Goal: Communication & Community: Connect with others

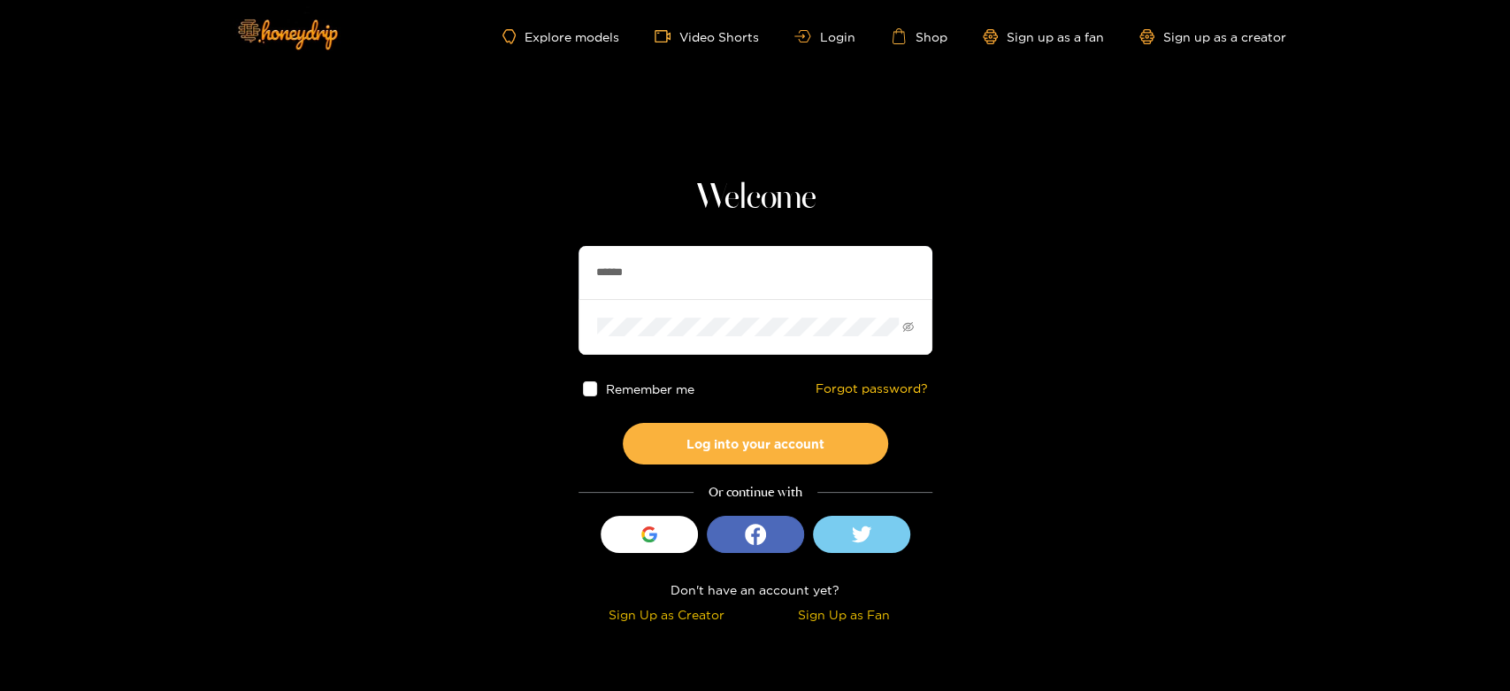
drag, startPoint x: 652, startPoint y: 267, endPoint x: 569, endPoint y: 267, distance: 83.2
click at [569, 267] on section "Welcome ****** Remember me Forgot password? Log into your account Or continue w…" at bounding box center [755, 314] width 1510 height 629
paste input "******"
type input "**********"
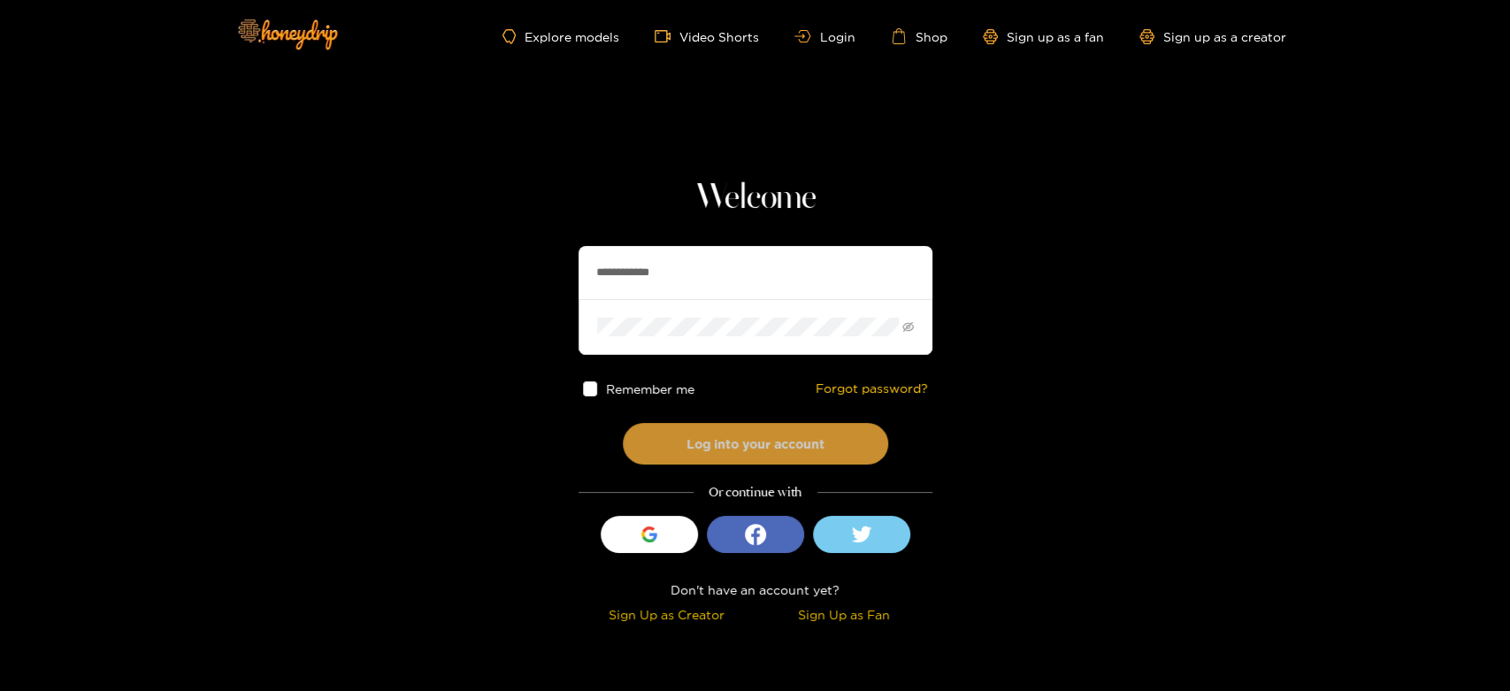
click at [744, 432] on button "Log into your account" at bounding box center [755, 444] width 265 height 42
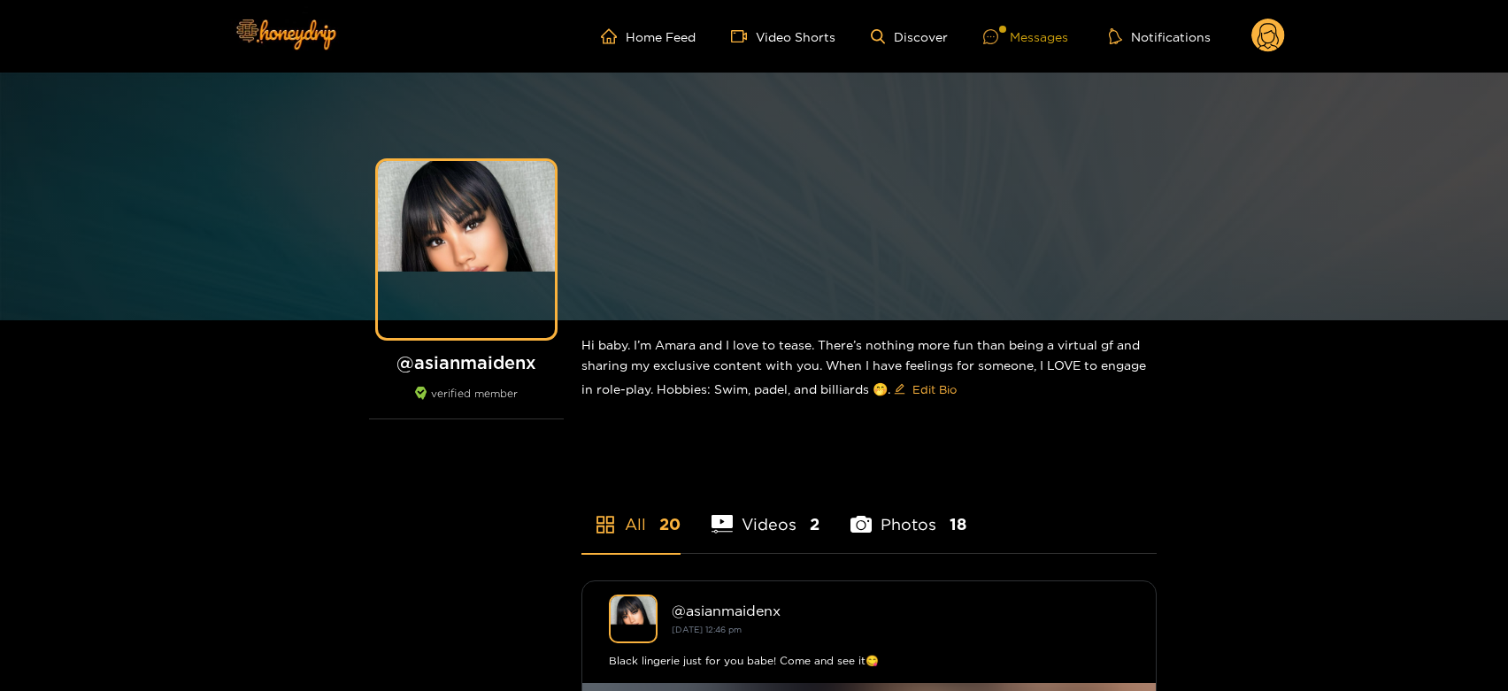
click at [1004, 35] on div at bounding box center [996, 36] width 27 height 15
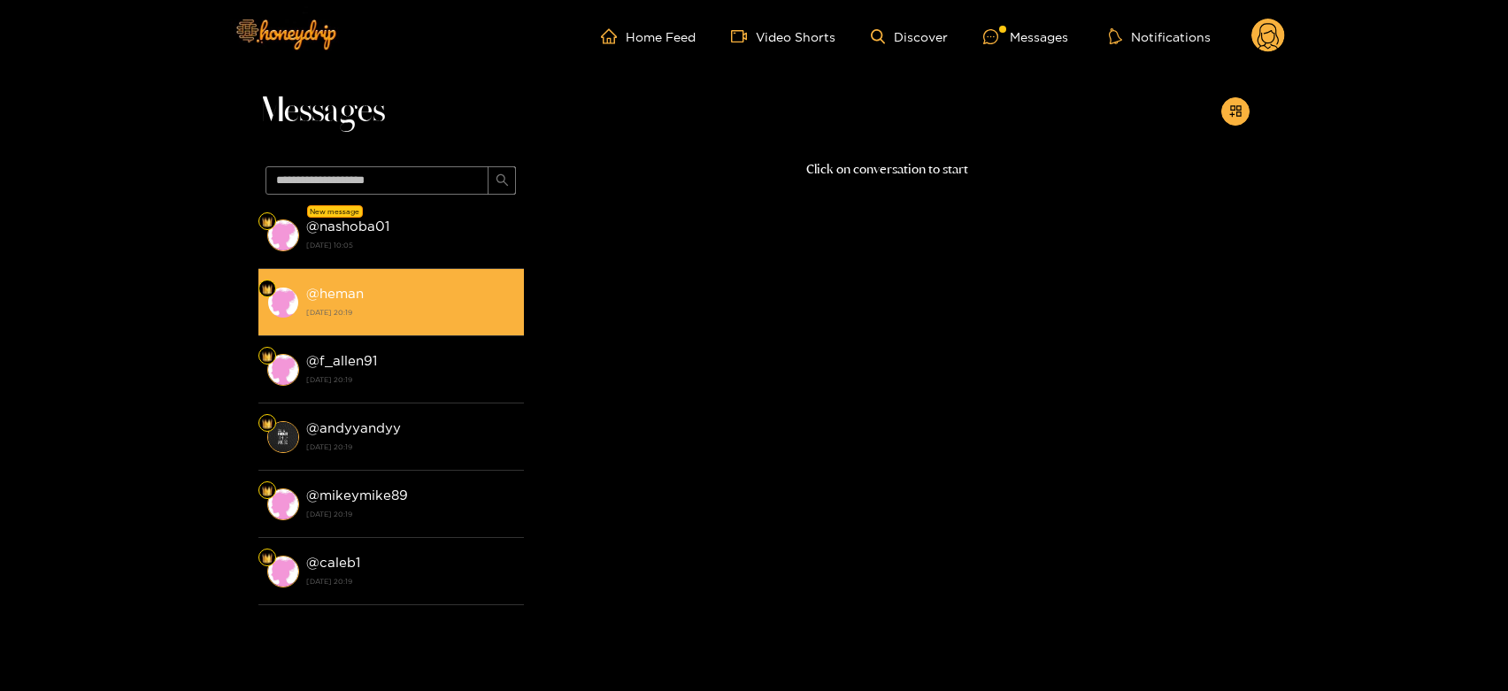
click at [355, 312] on strong "[DATE] 20:19" at bounding box center [410, 312] width 209 height 16
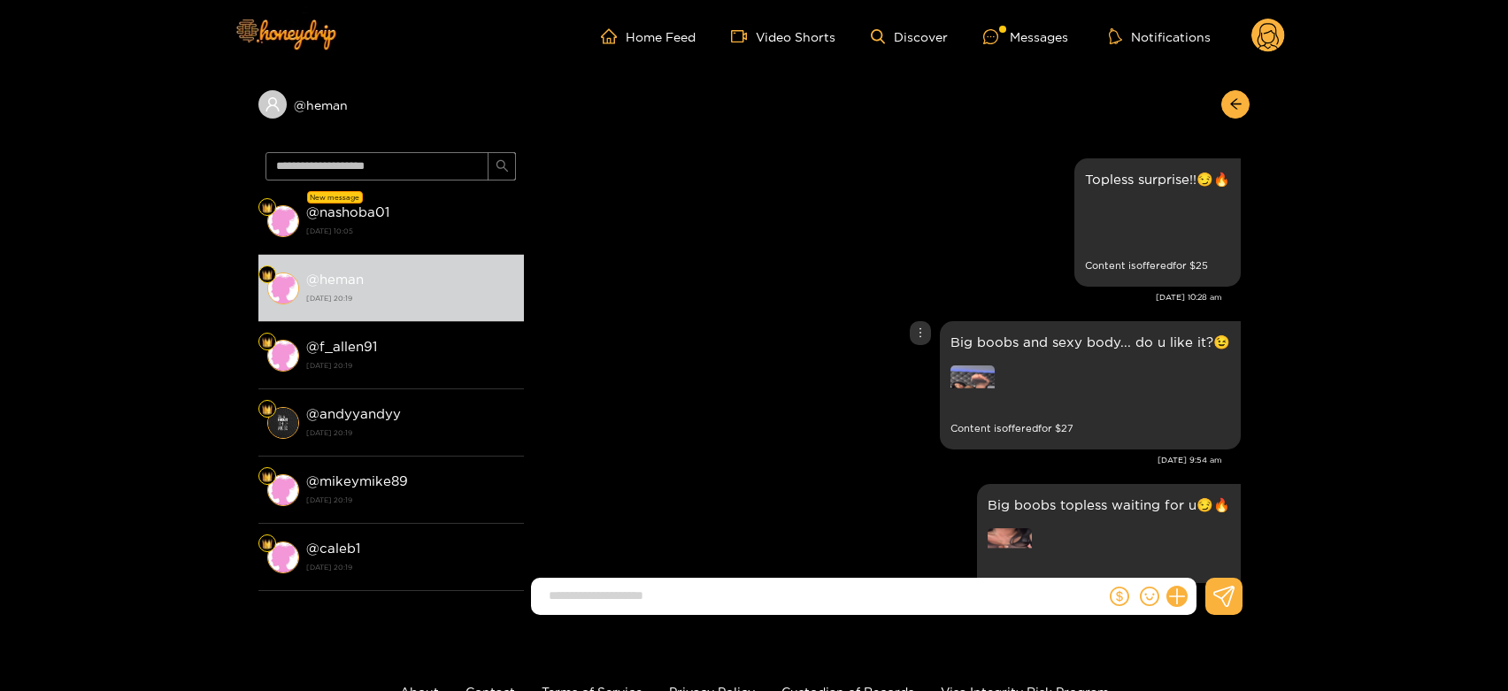
scroll to position [3708, 0]
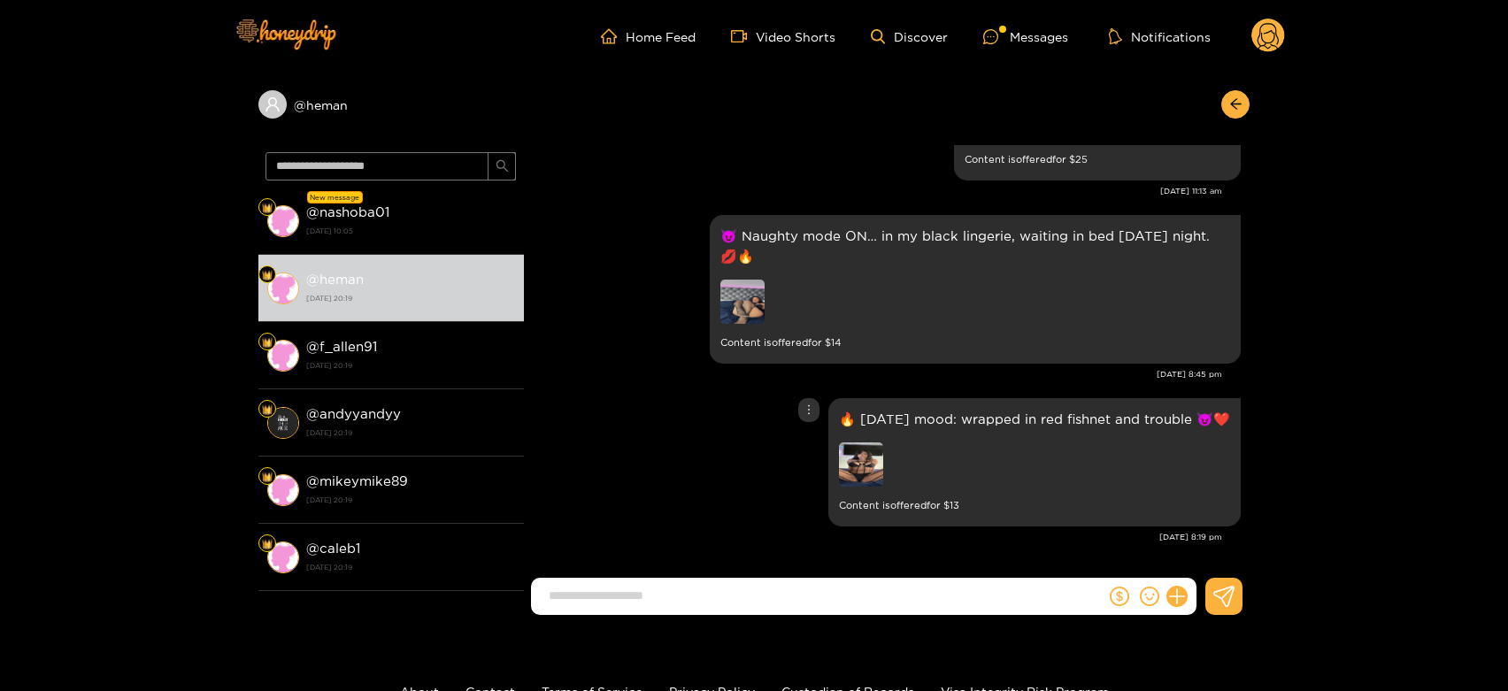
click at [871, 457] on img at bounding box center [861, 464] width 44 height 44
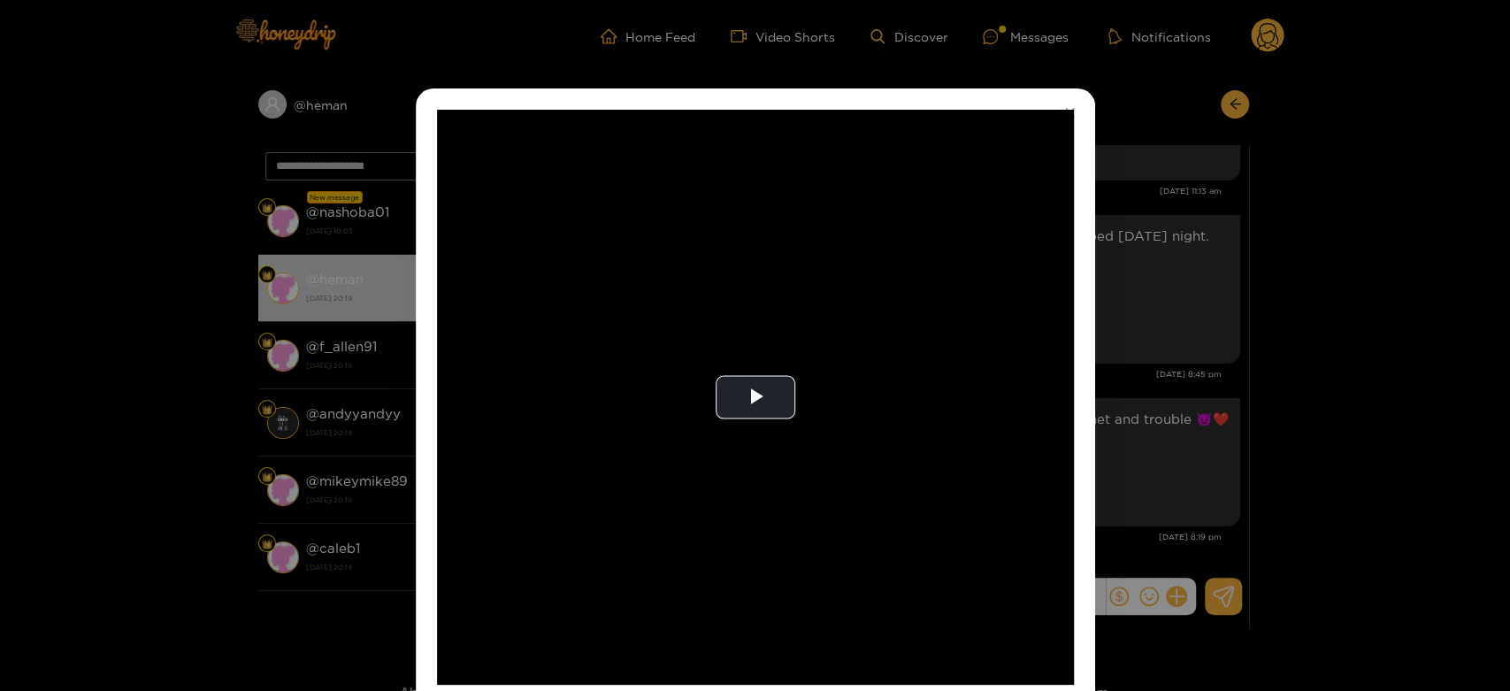
click at [871, 457] on video "Video Player" at bounding box center [755, 397] width 637 height 575
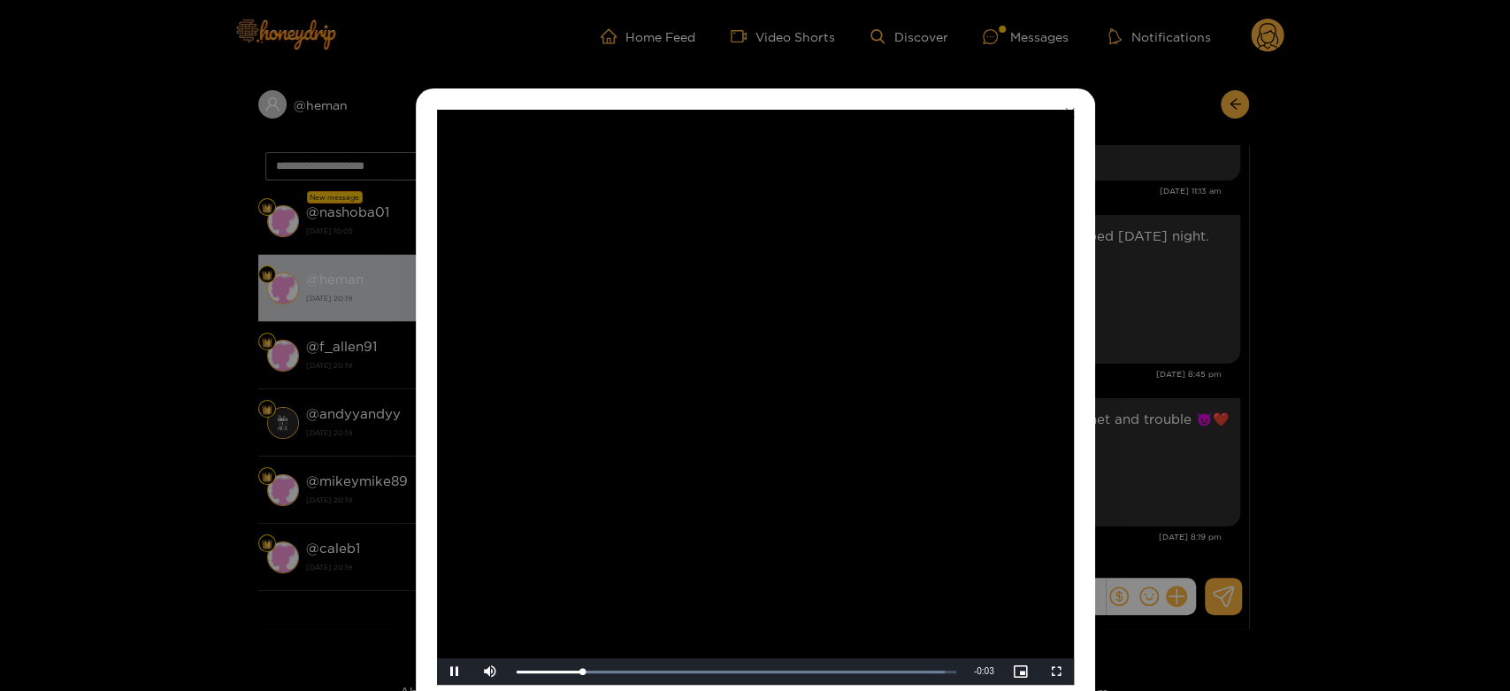
click at [871, 457] on video "Video Player" at bounding box center [755, 397] width 637 height 575
click at [1115, 442] on div "**********" at bounding box center [755, 345] width 1510 height 691
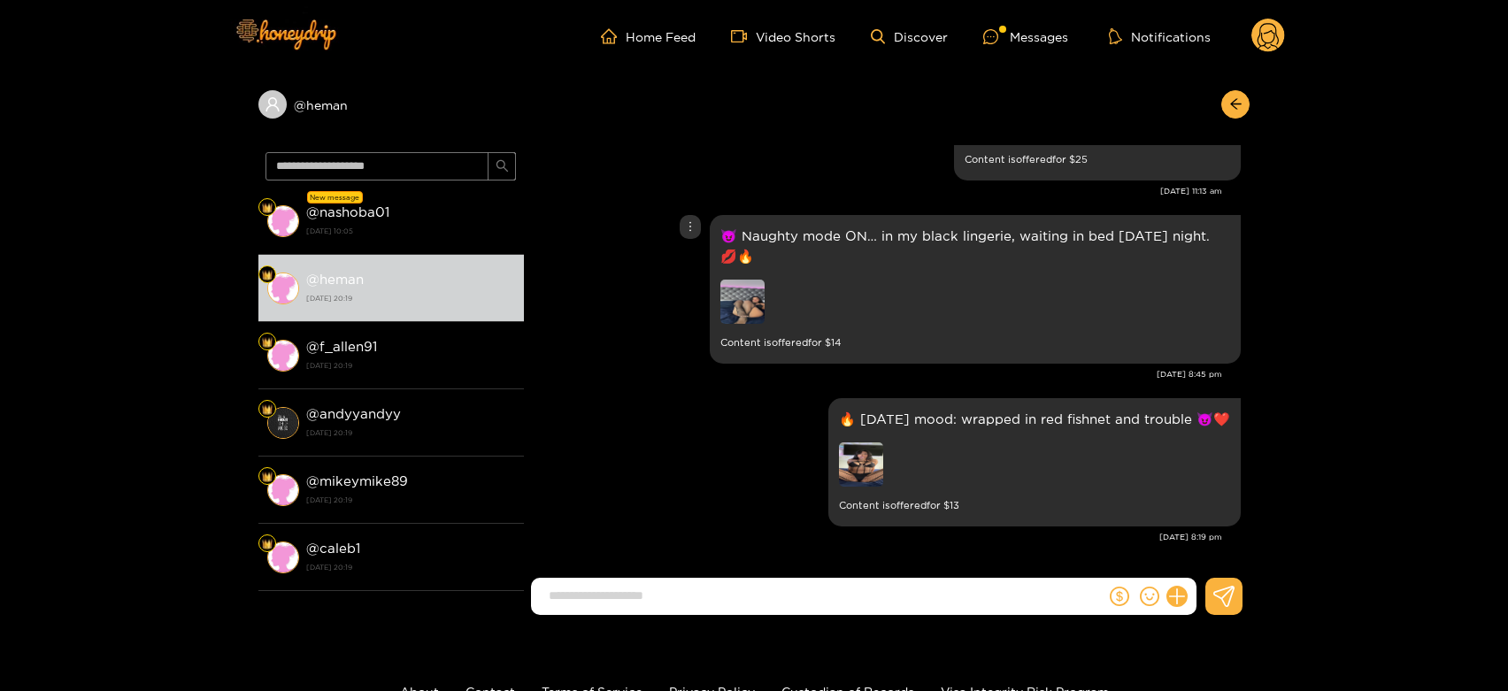
click at [757, 311] on img at bounding box center [742, 302] width 44 height 44
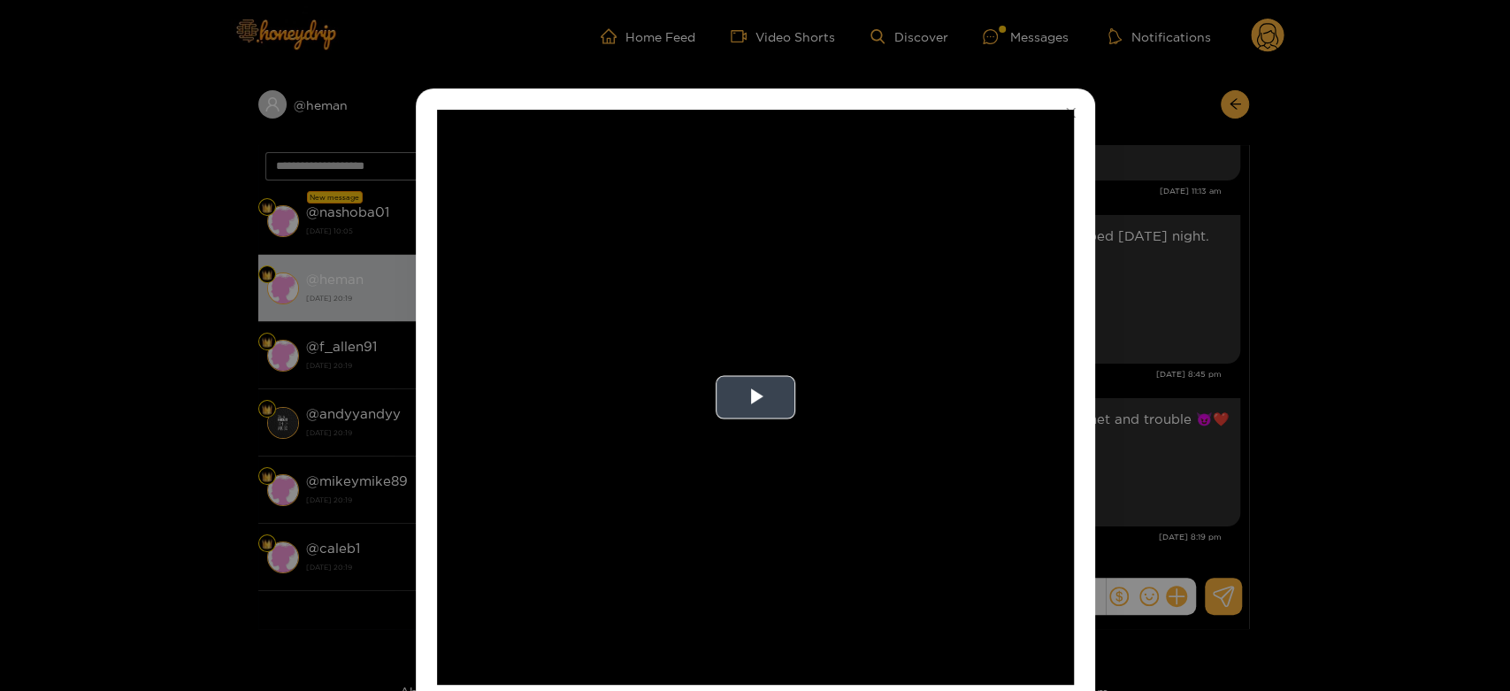
click at [751, 311] on video "Video Player" at bounding box center [755, 397] width 637 height 575
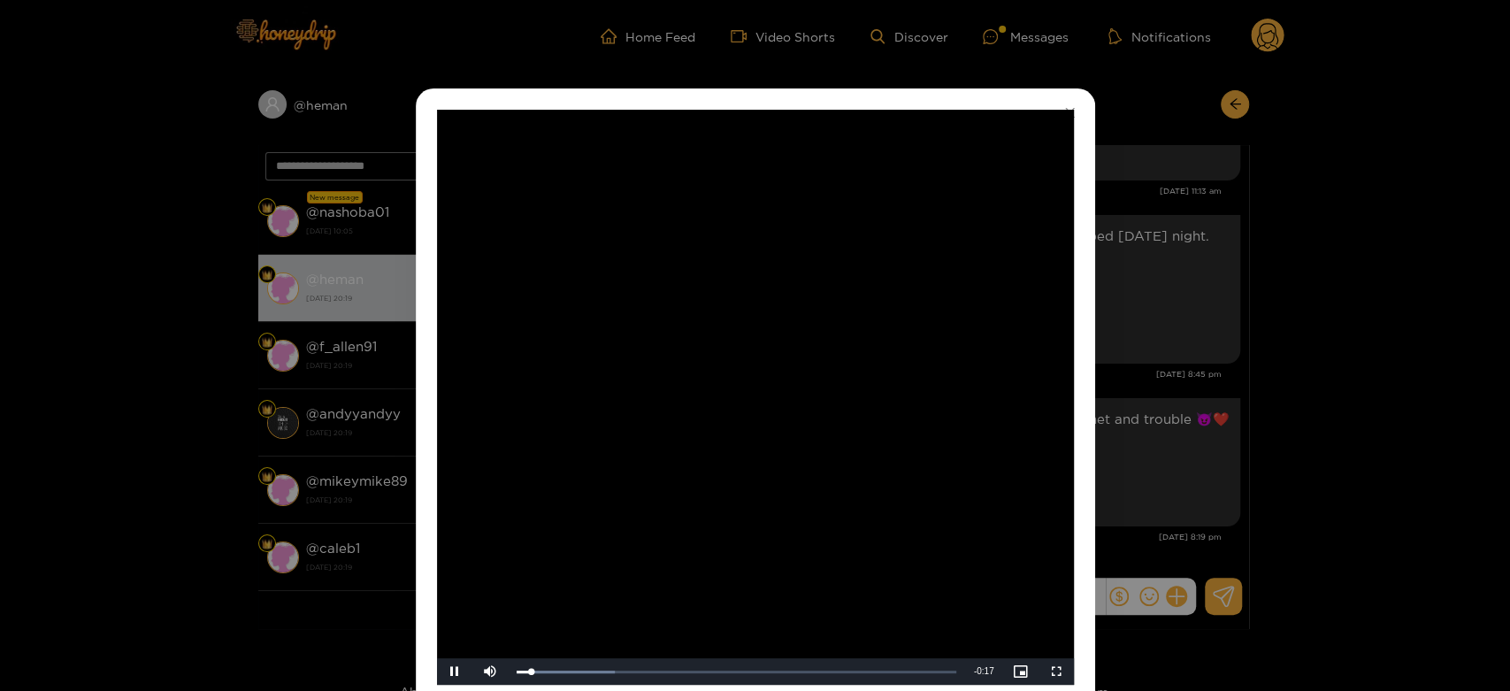
click at [774, 326] on video "Video Player" at bounding box center [755, 397] width 637 height 575
click at [1220, 352] on div "**********" at bounding box center [755, 345] width 1510 height 691
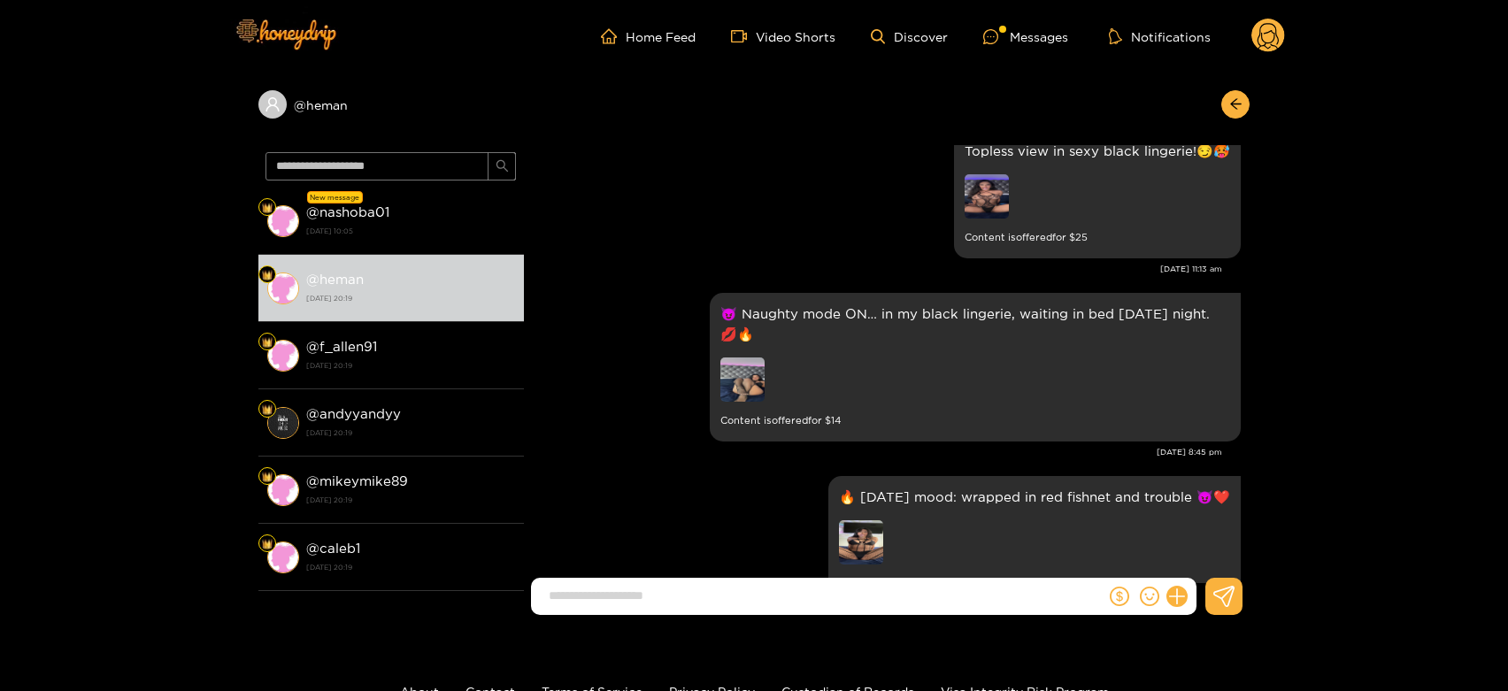
scroll to position [3511, 0]
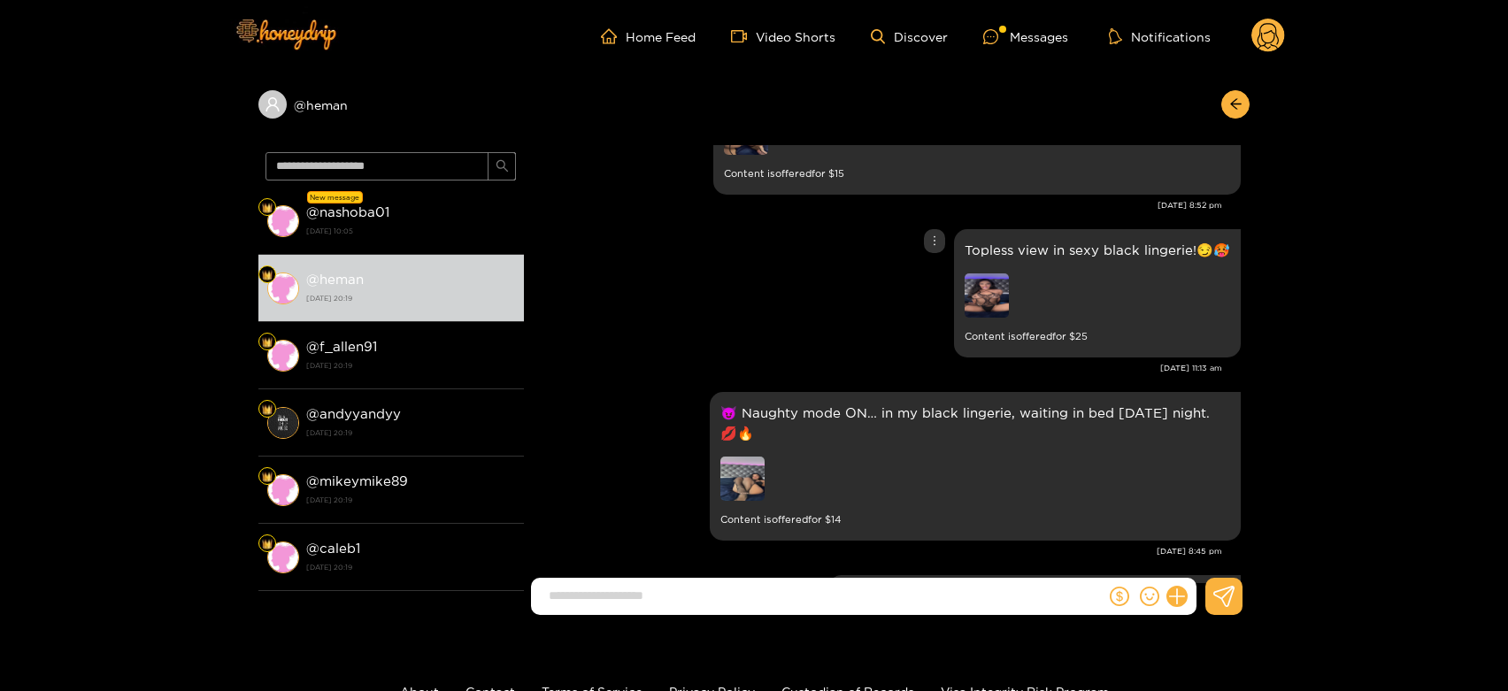
click at [973, 313] on img at bounding box center [986, 295] width 44 height 44
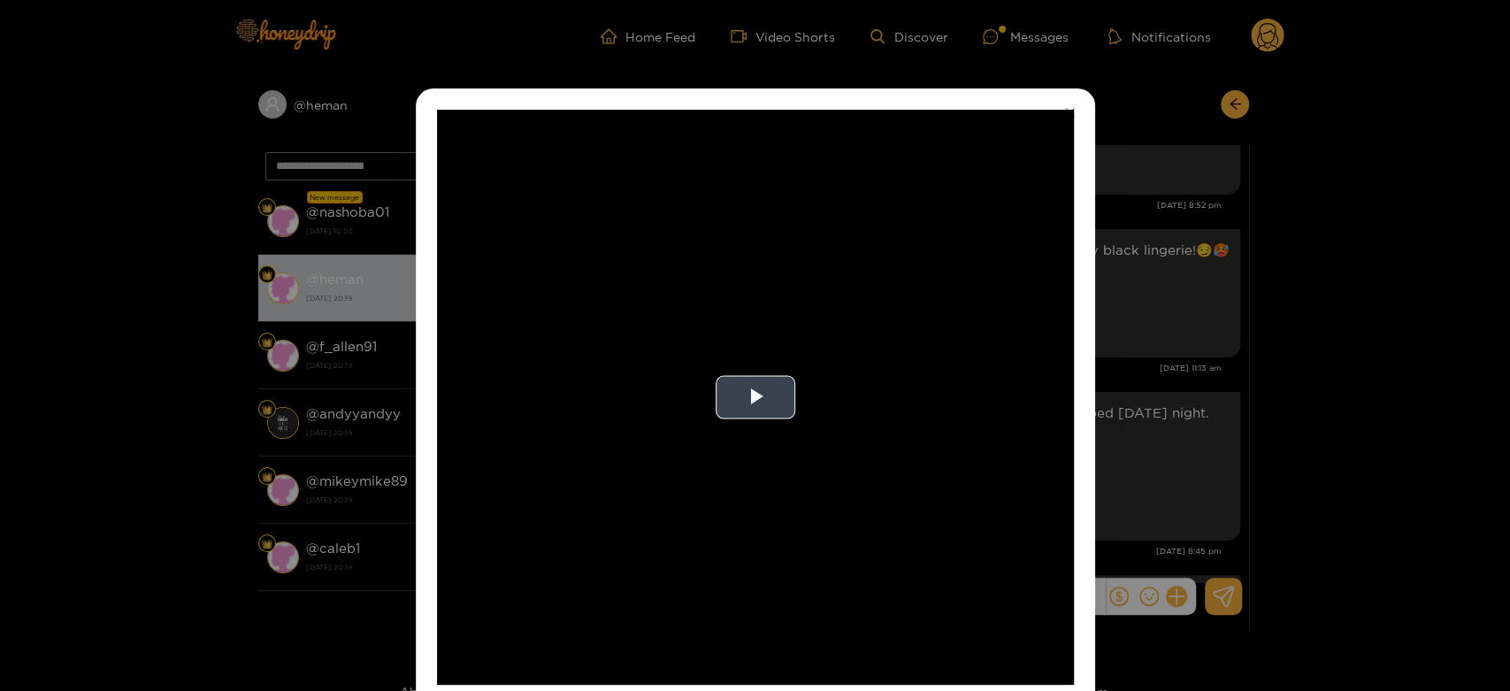
click at [864, 377] on video "Video Player" at bounding box center [755, 397] width 637 height 575
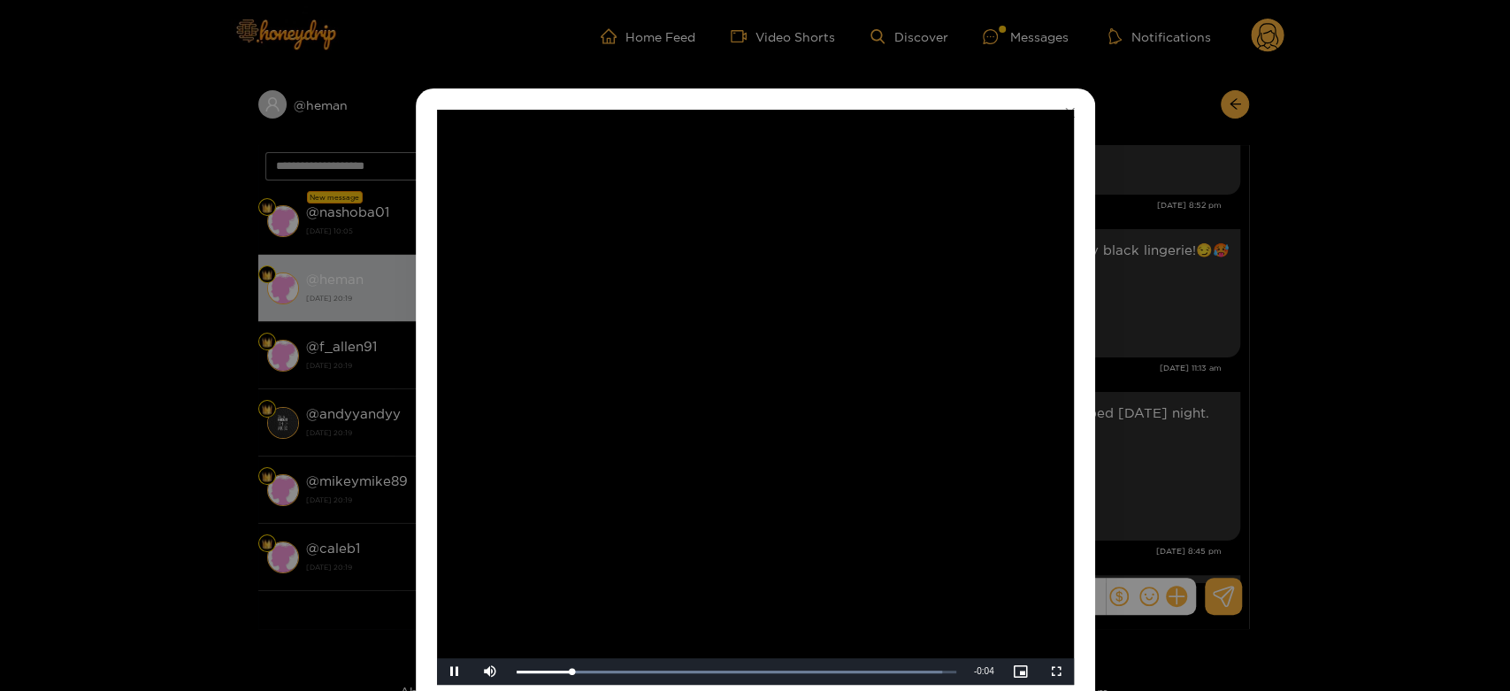
click at [864, 377] on video "Video Player" at bounding box center [755, 397] width 637 height 575
click at [1242, 371] on div "**********" at bounding box center [755, 345] width 1510 height 691
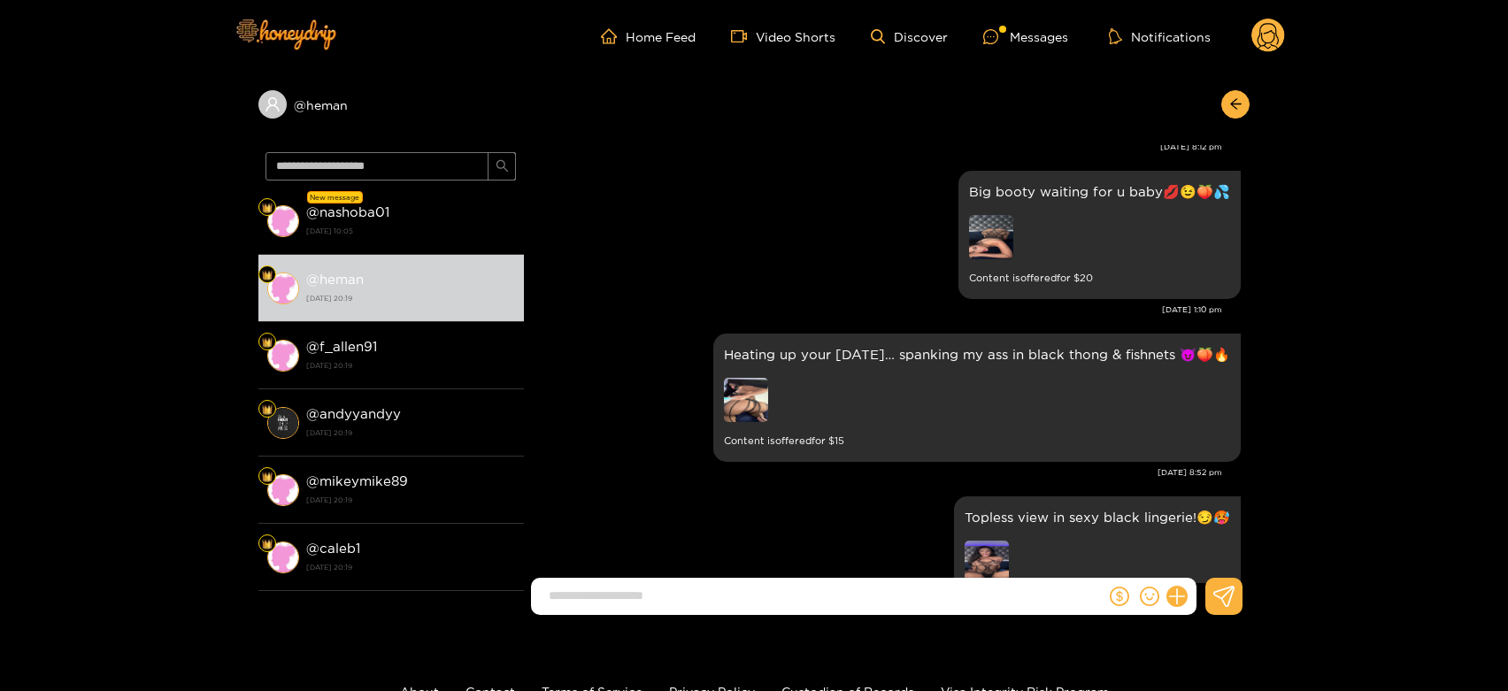
scroll to position [3216, 0]
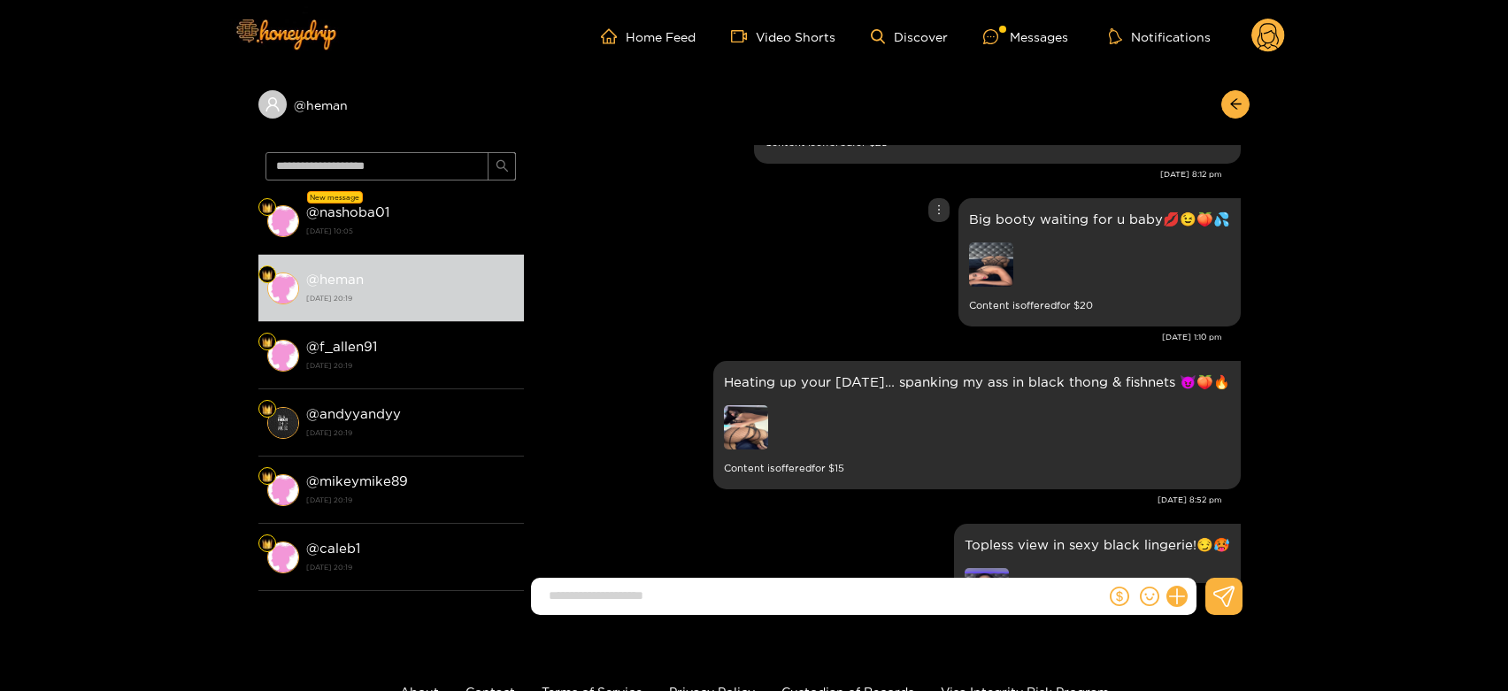
click at [996, 257] on img at bounding box center [991, 264] width 44 height 44
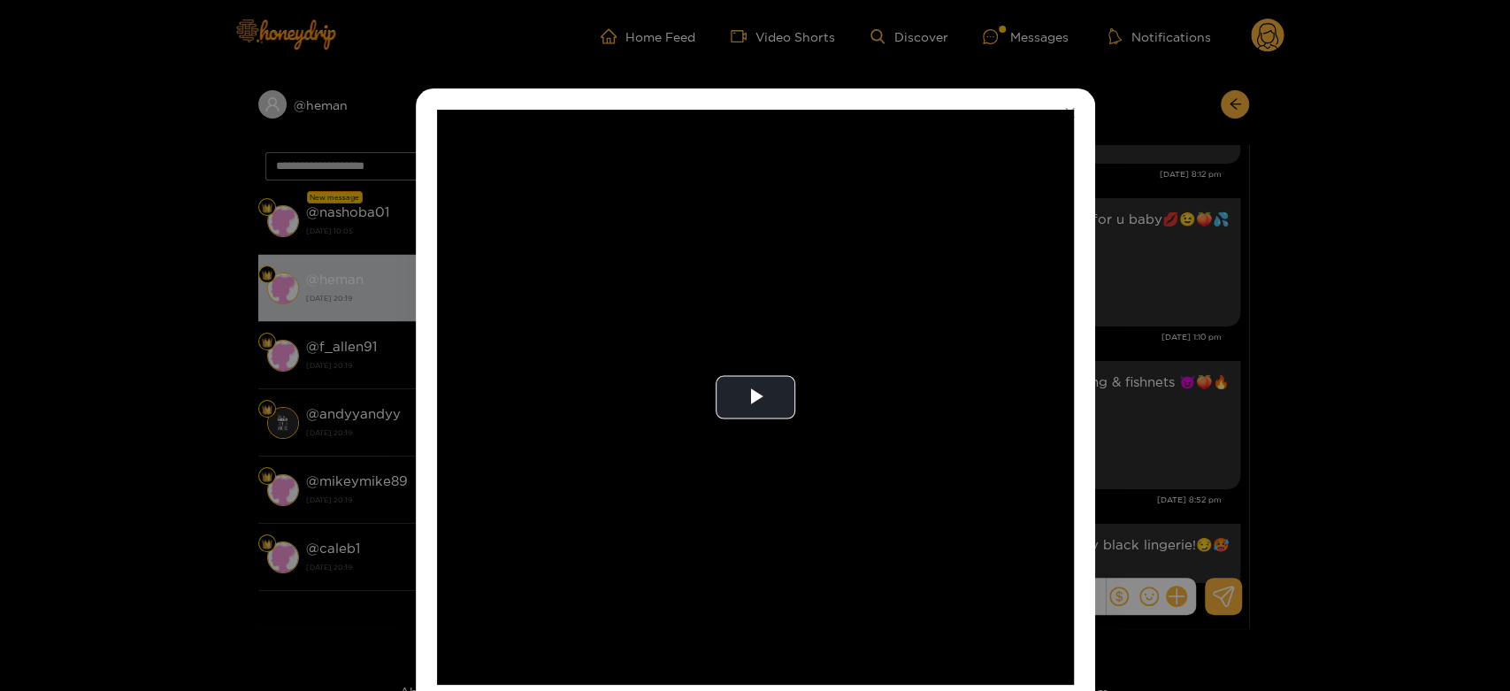
click at [996, 257] on video "Video Player" at bounding box center [755, 397] width 637 height 575
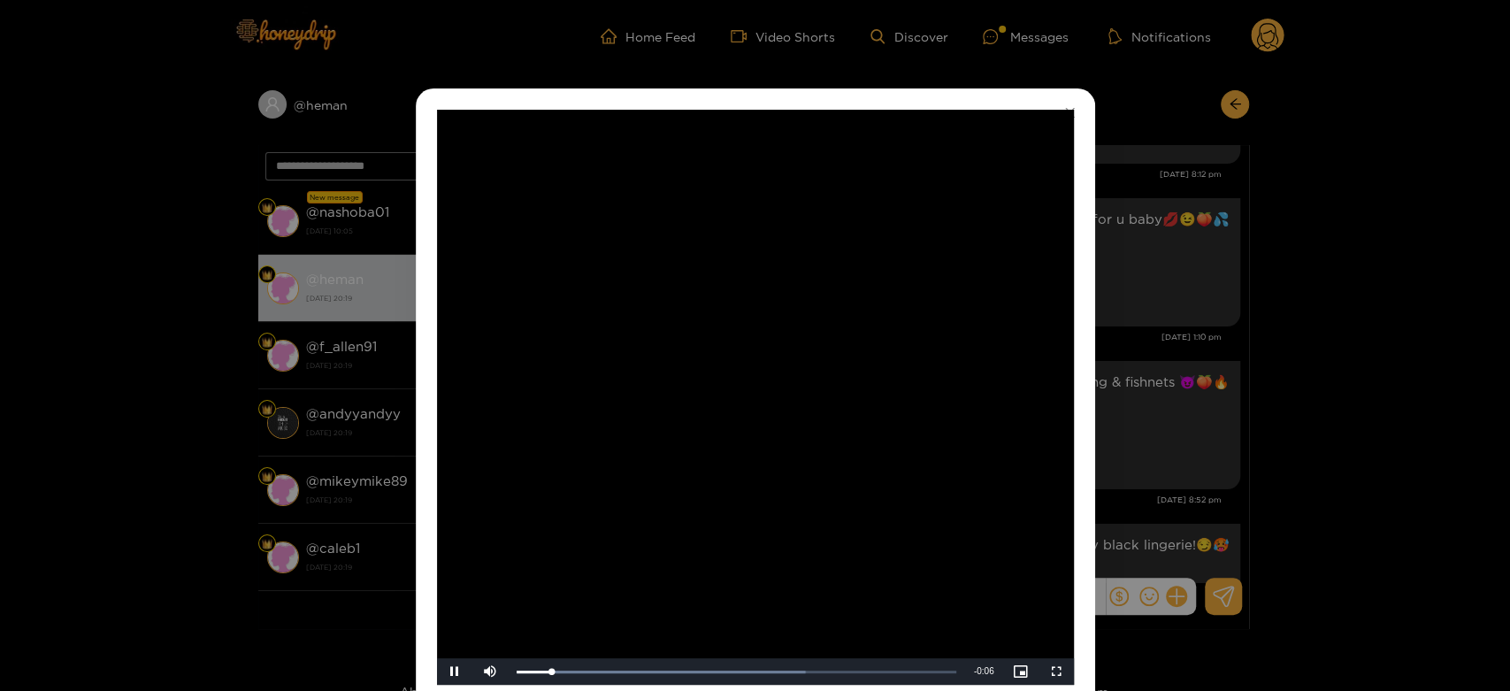
click at [996, 257] on video "Video Player" at bounding box center [755, 397] width 637 height 575
click at [1153, 332] on div "**********" at bounding box center [755, 345] width 1510 height 691
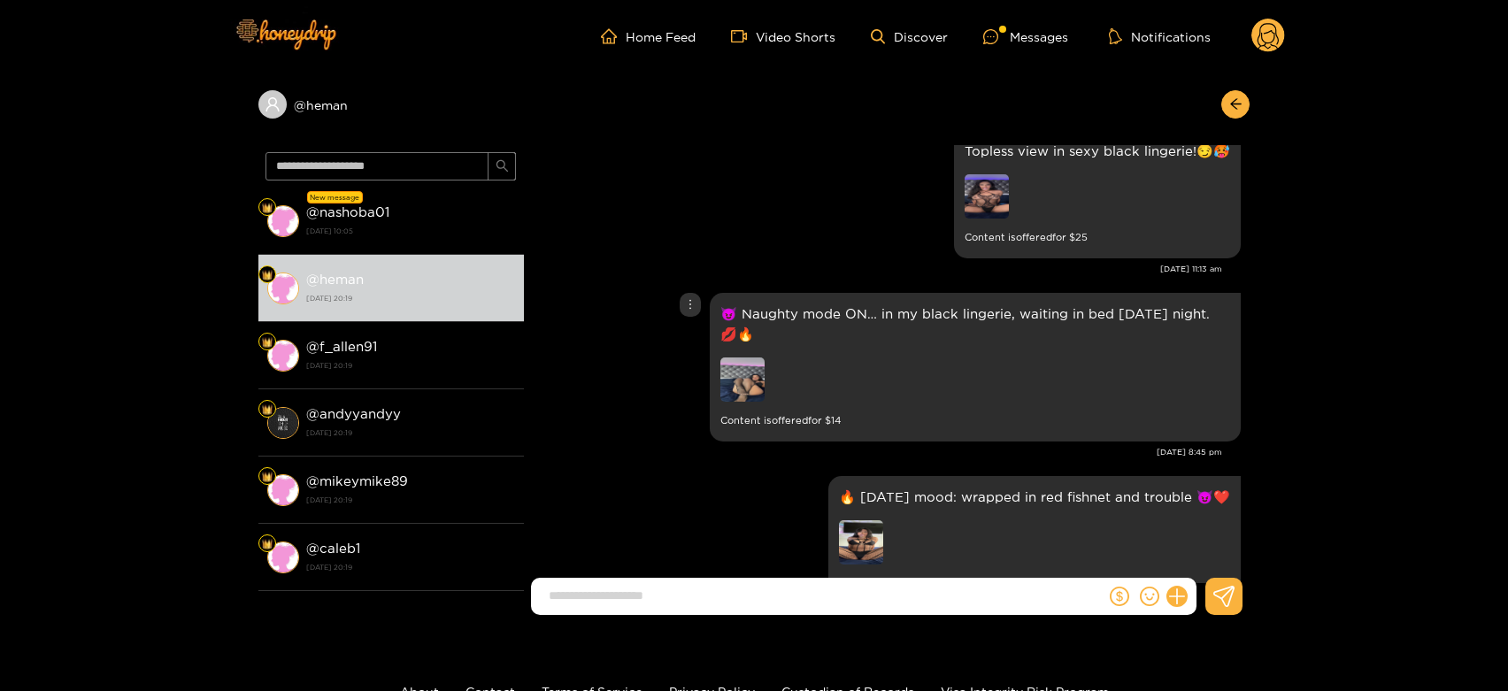
scroll to position [3708, 0]
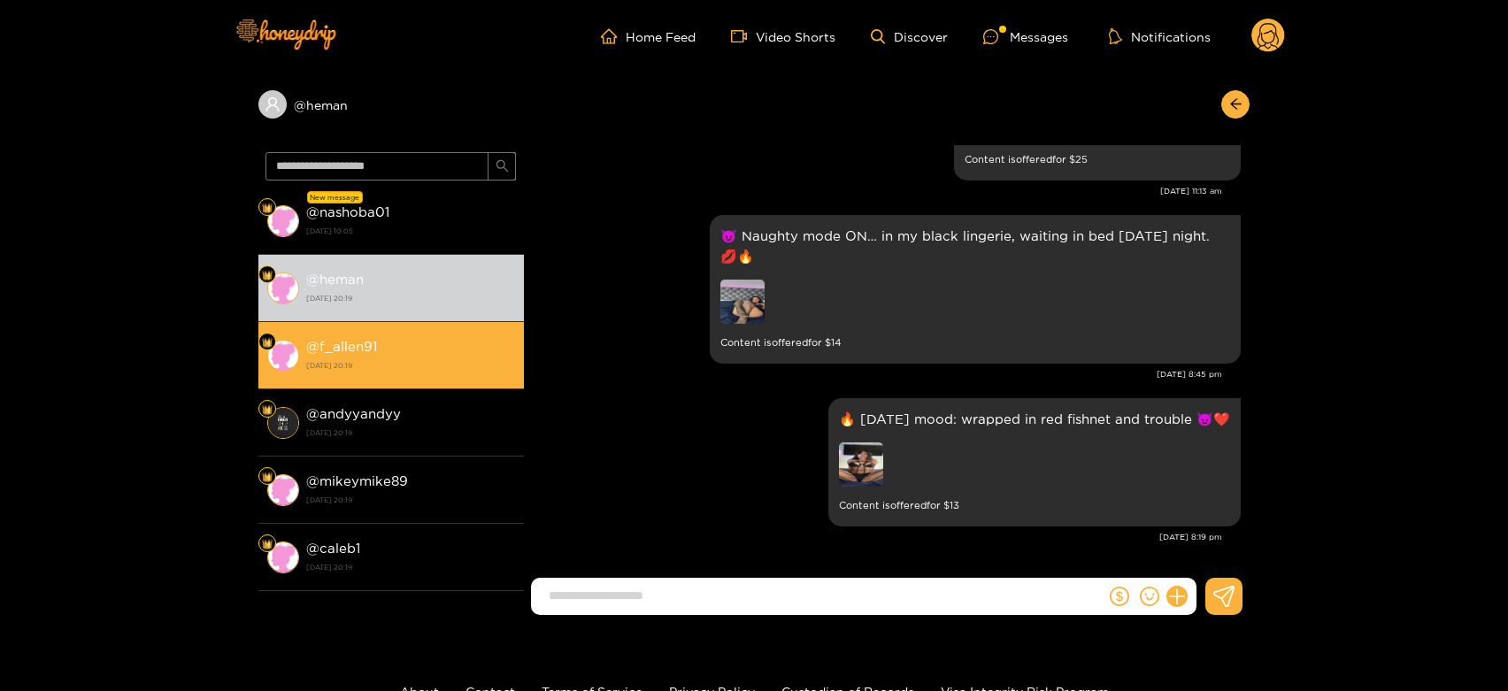
click at [380, 375] on li "@ f_allen91 [DATE] 20:19" at bounding box center [390, 355] width 265 height 67
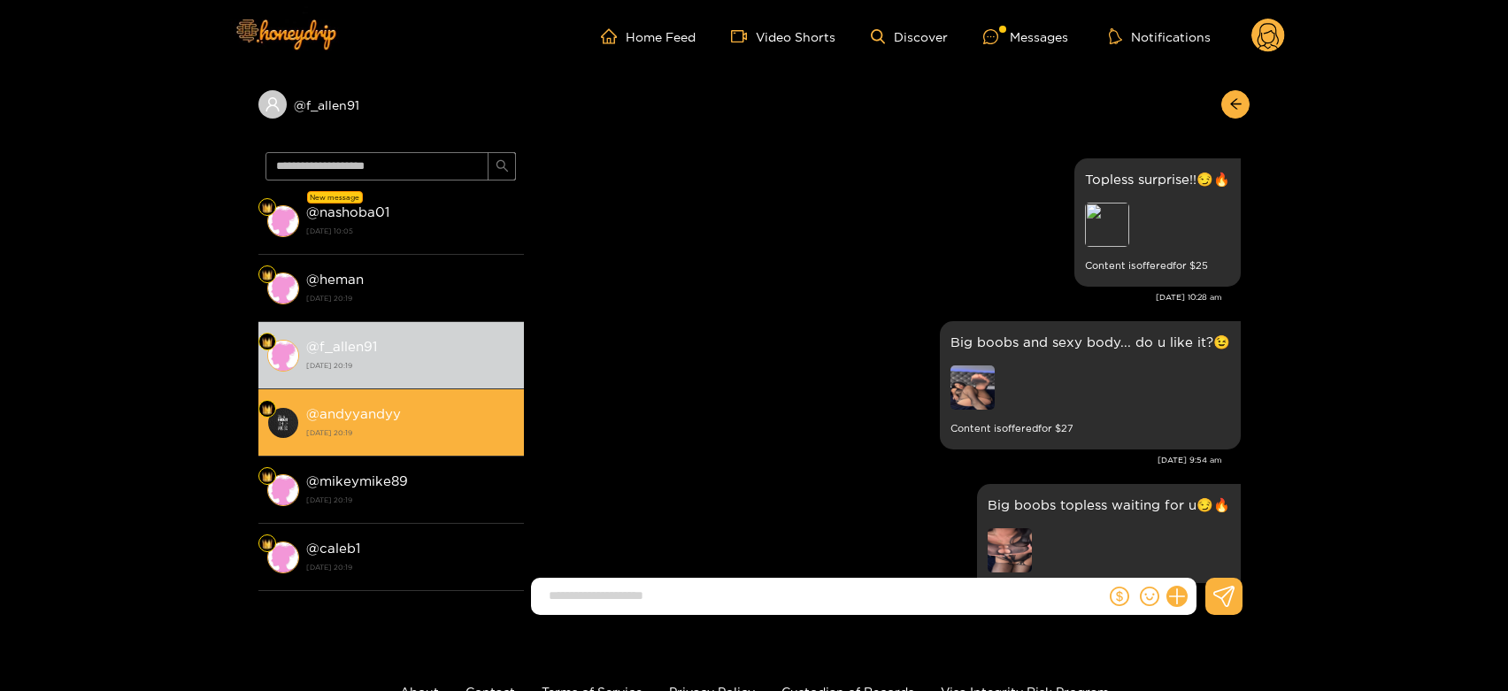
scroll to position [3708, 0]
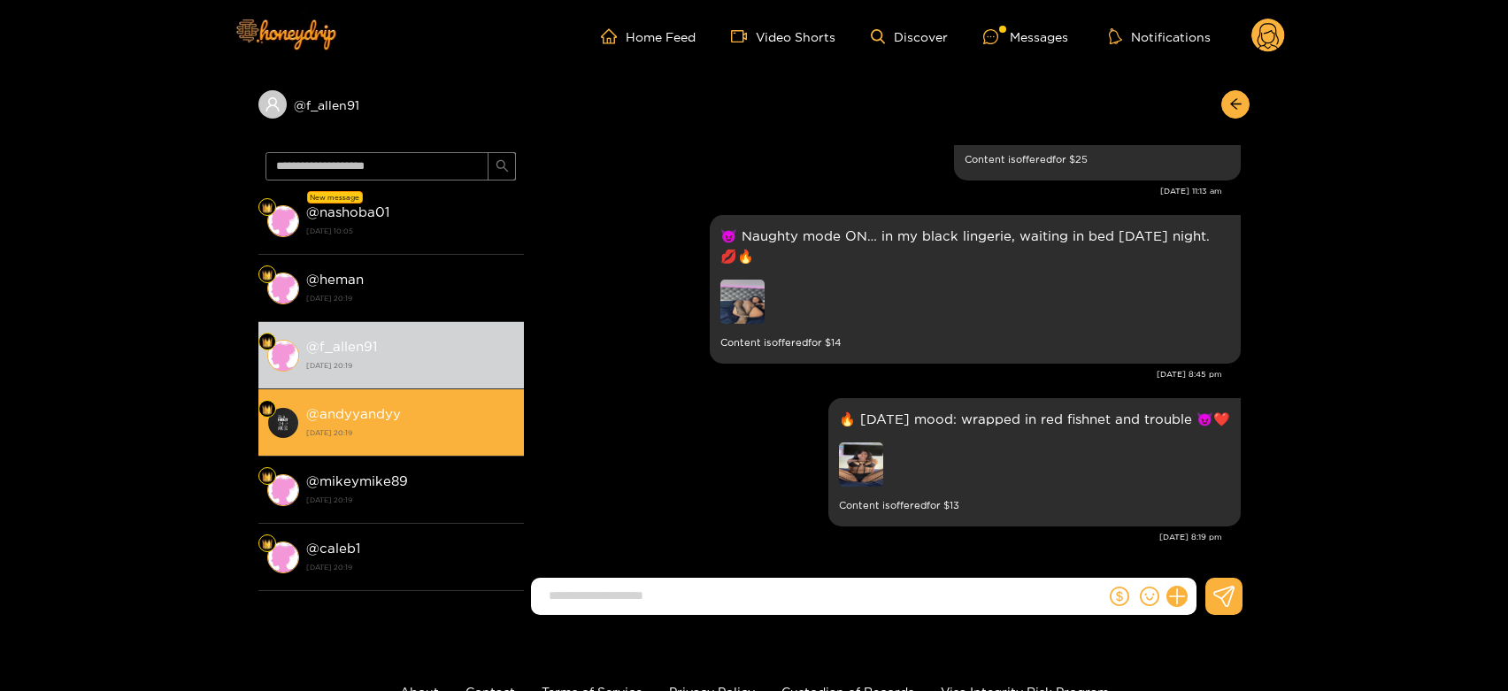
click at [393, 449] on li "@ andyyandyy [DATE] 20:19" at bounding box center [390, 422] width 265 height 67
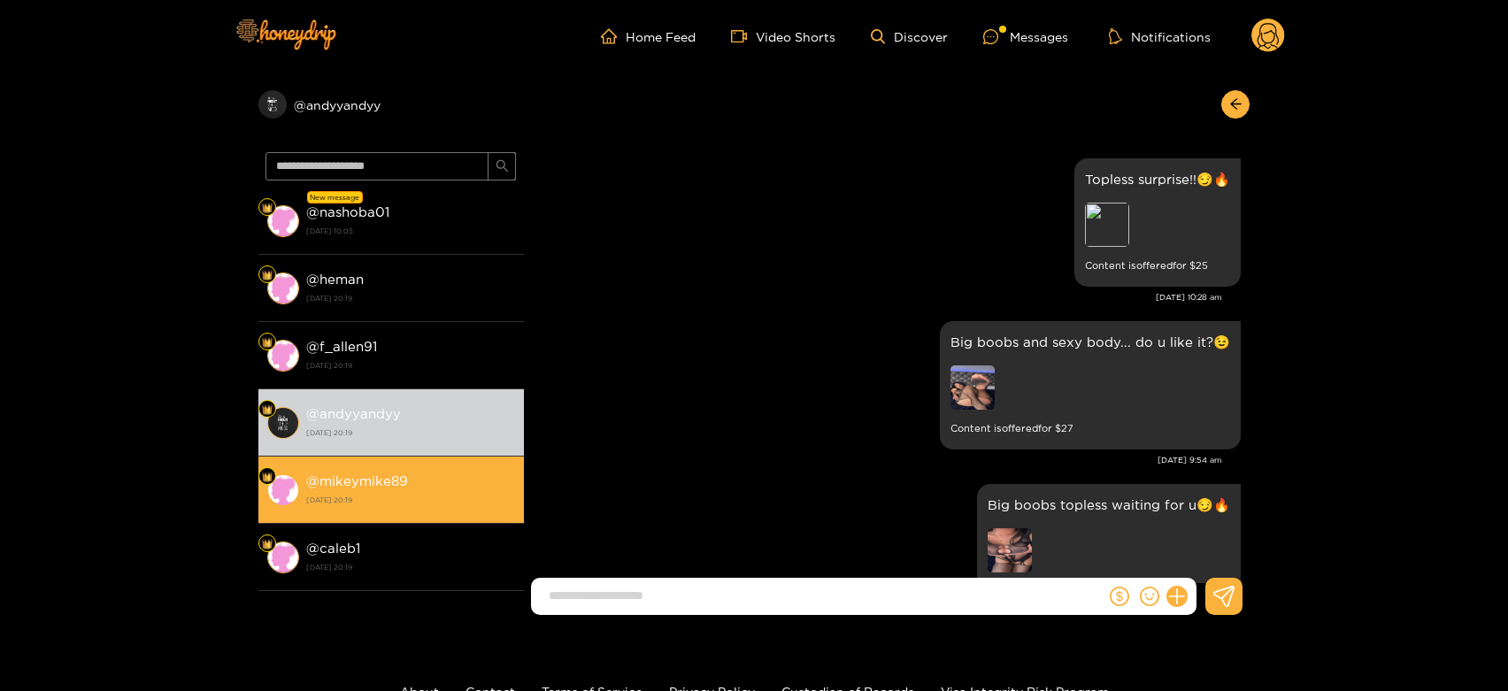
click at [382, 497] on strong "[DATE] 20:19" at bounding box center [410, 500] width 209 height 16
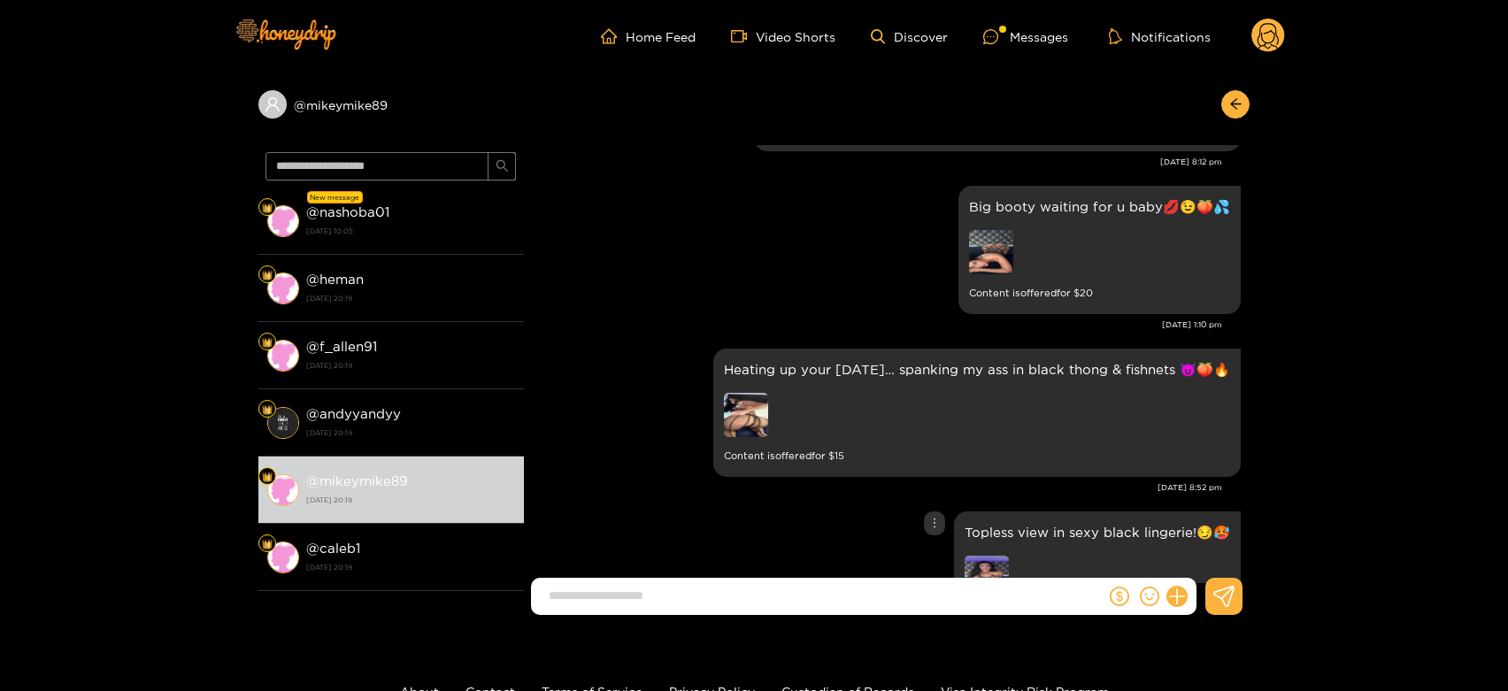
scroll to position [3039, 0]
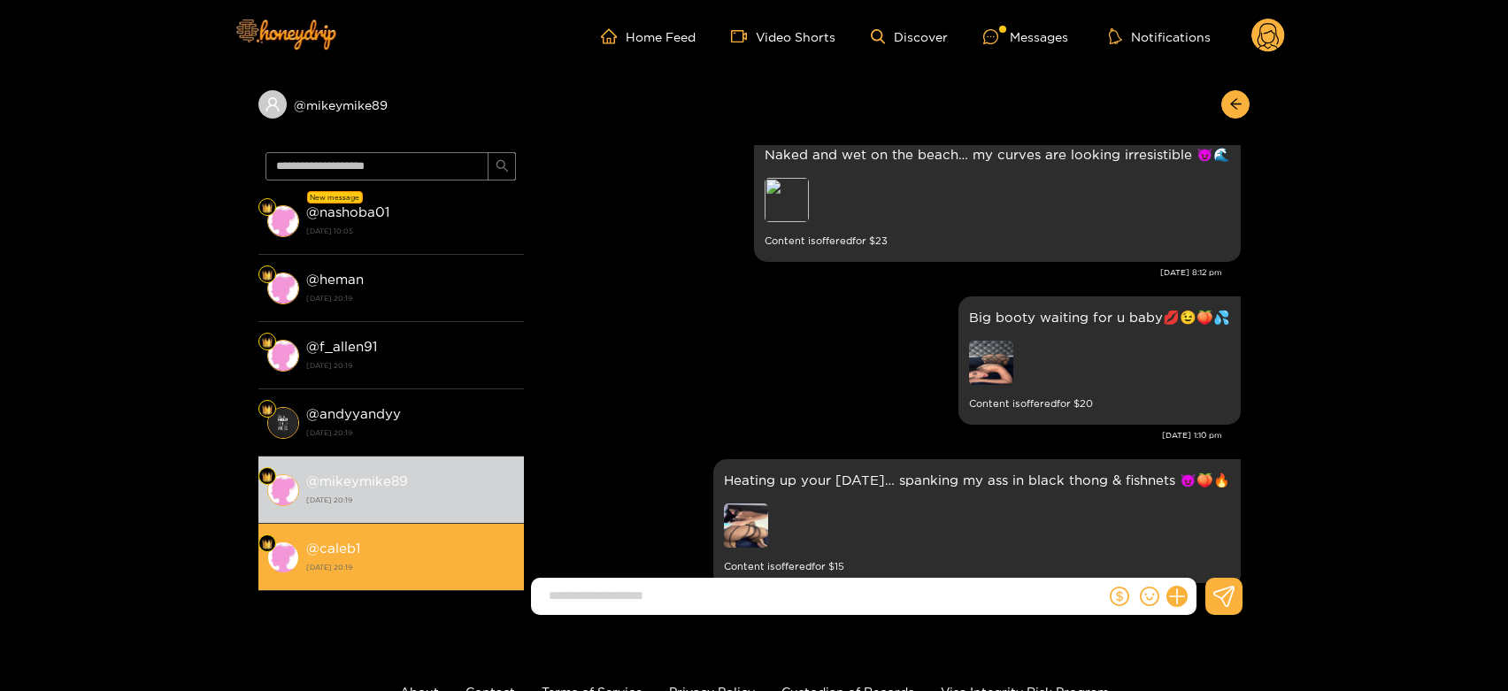
click at [418, 526] on li "@ caleb1 [DATE] 20:19" at bounding box center [390, 557] width 265 height 67
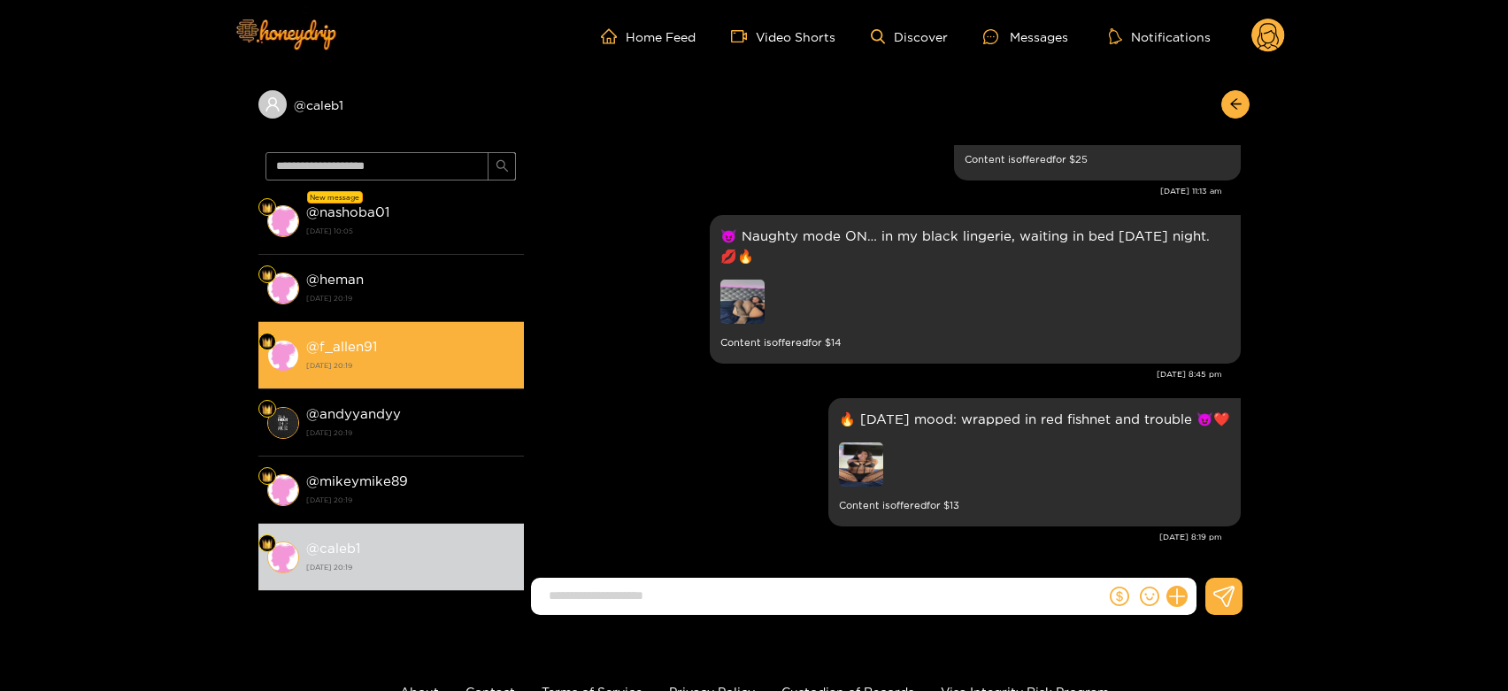
scroll to position [196, 0]
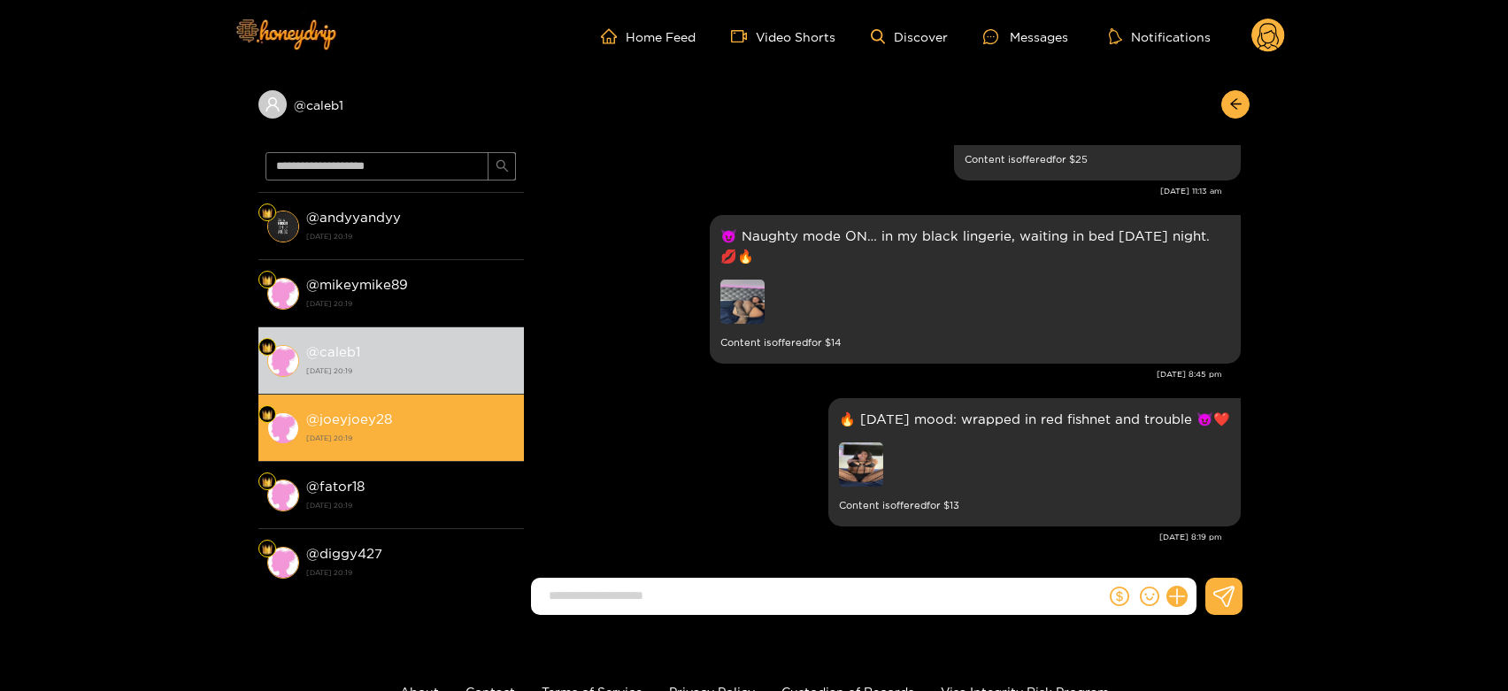
click at [389, 411] on strong "@ joeyjoey28" at bounding box center [349, 418] width 86 height 15
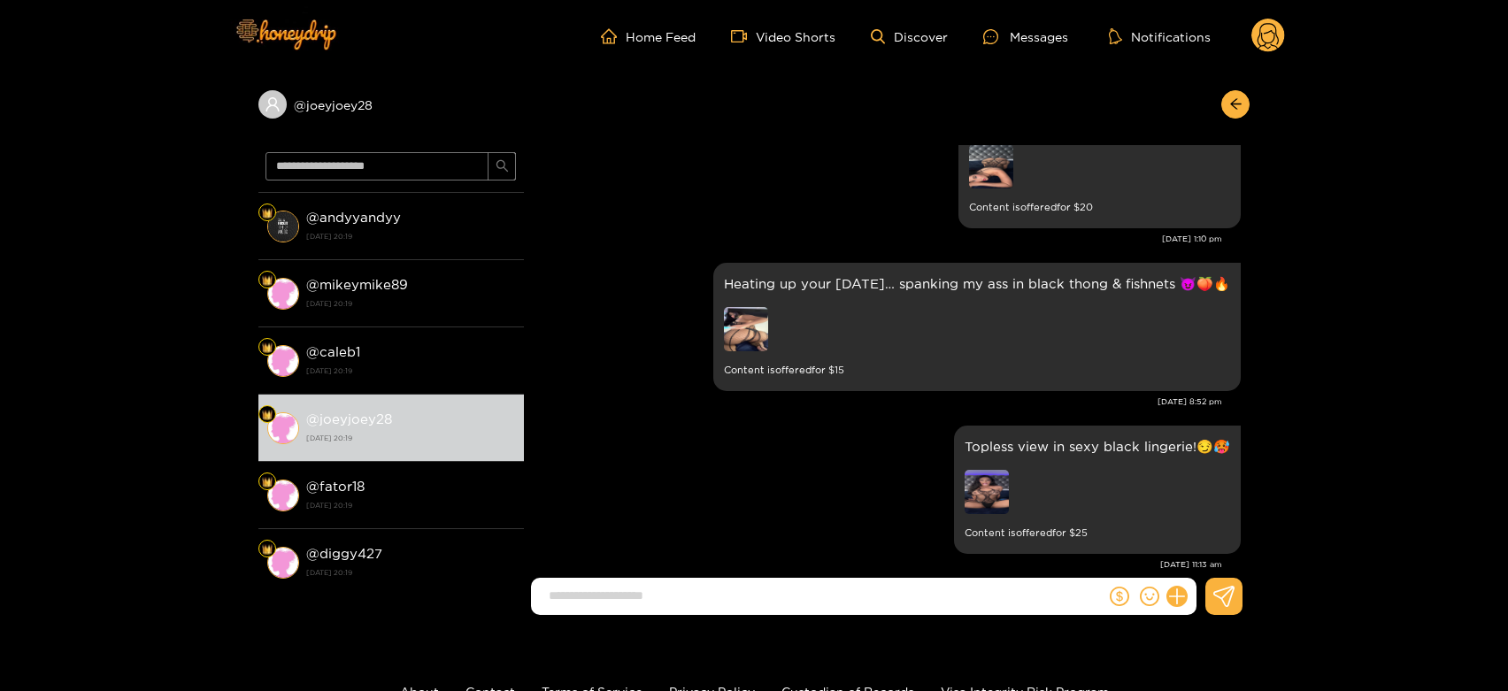
scroll to position [3118, 0]
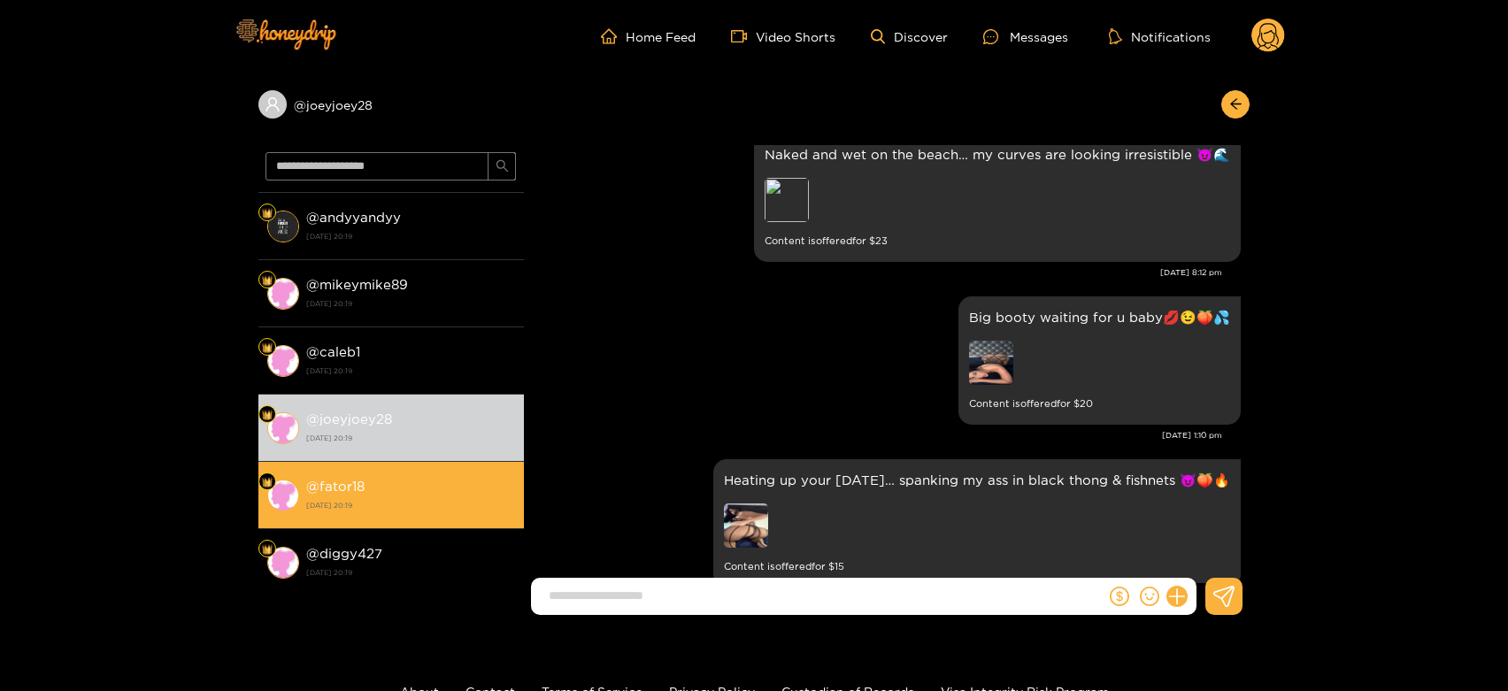
click at [449, 480] on div "@ fator18 [DATE] 20:19" at bounding box center [410, 495] width 209 height 40
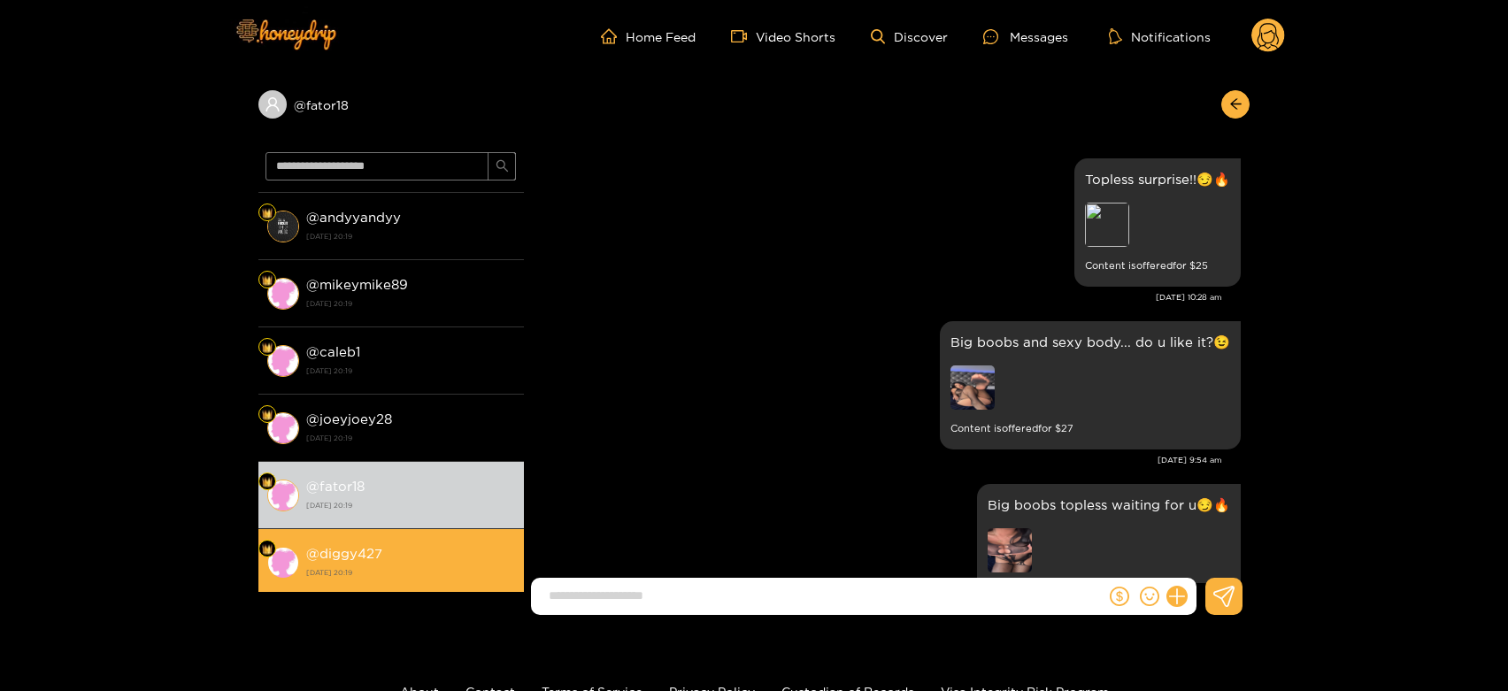
scroll to position [3708, 0]
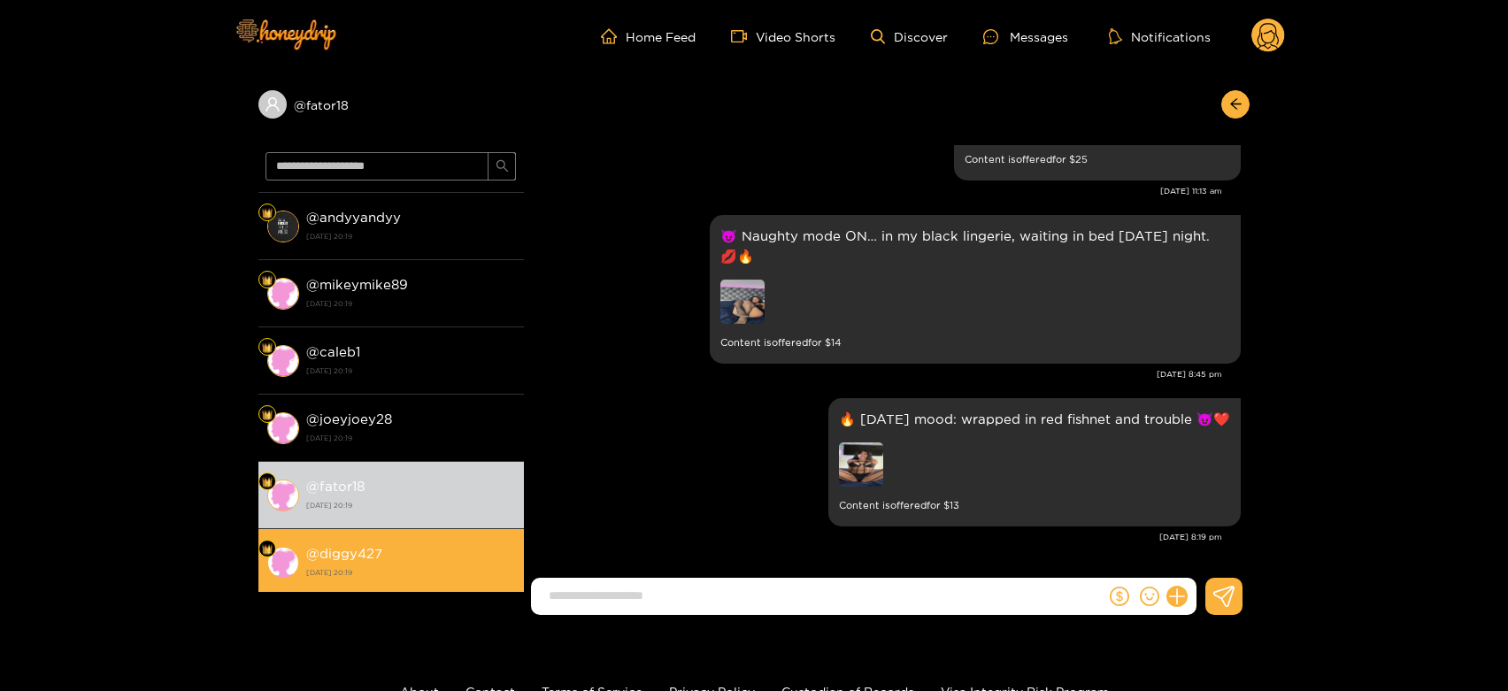
click at [412, 564] on strong "[DATE] 20:19" at bounding box center [410, 572] width 209 height 16
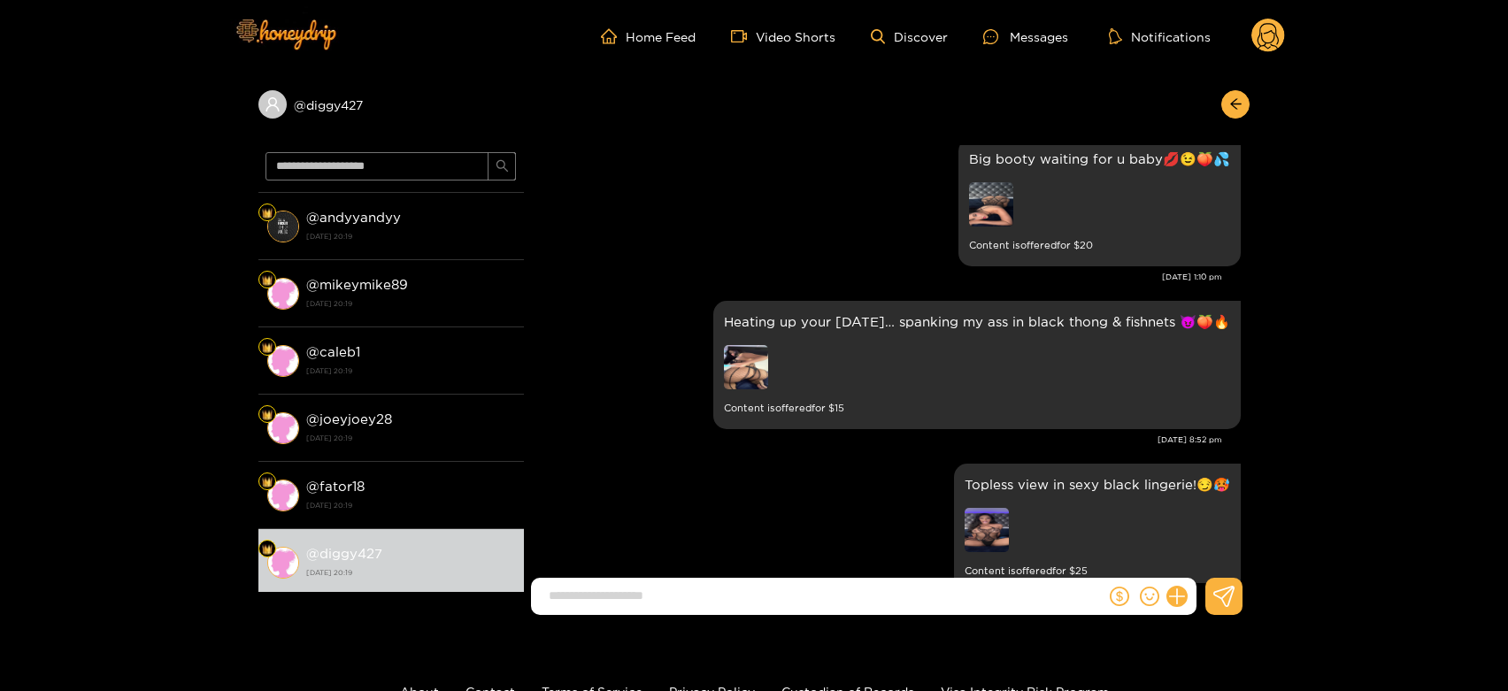
scroll to position [3216, 0]
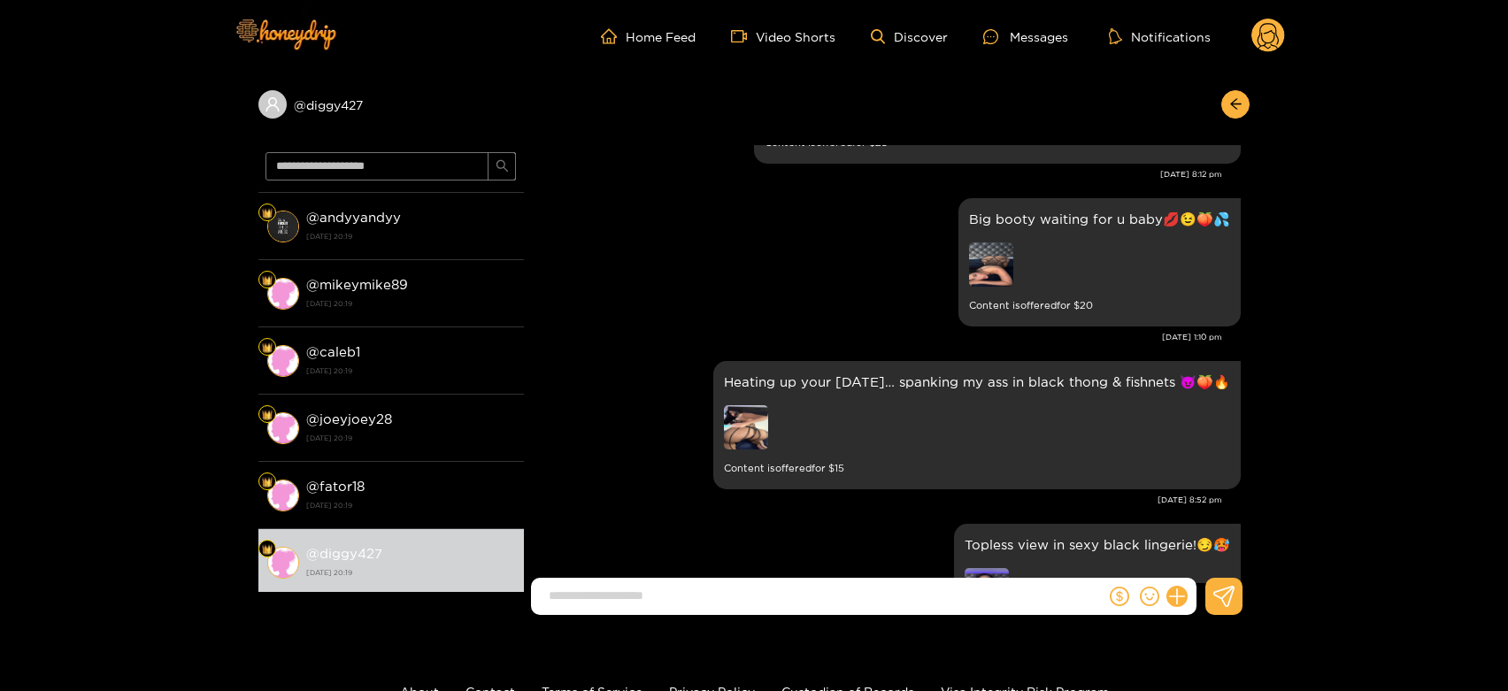
click at [1263, 30] on circle at bounding box center [1268, 36] width 34 height 34
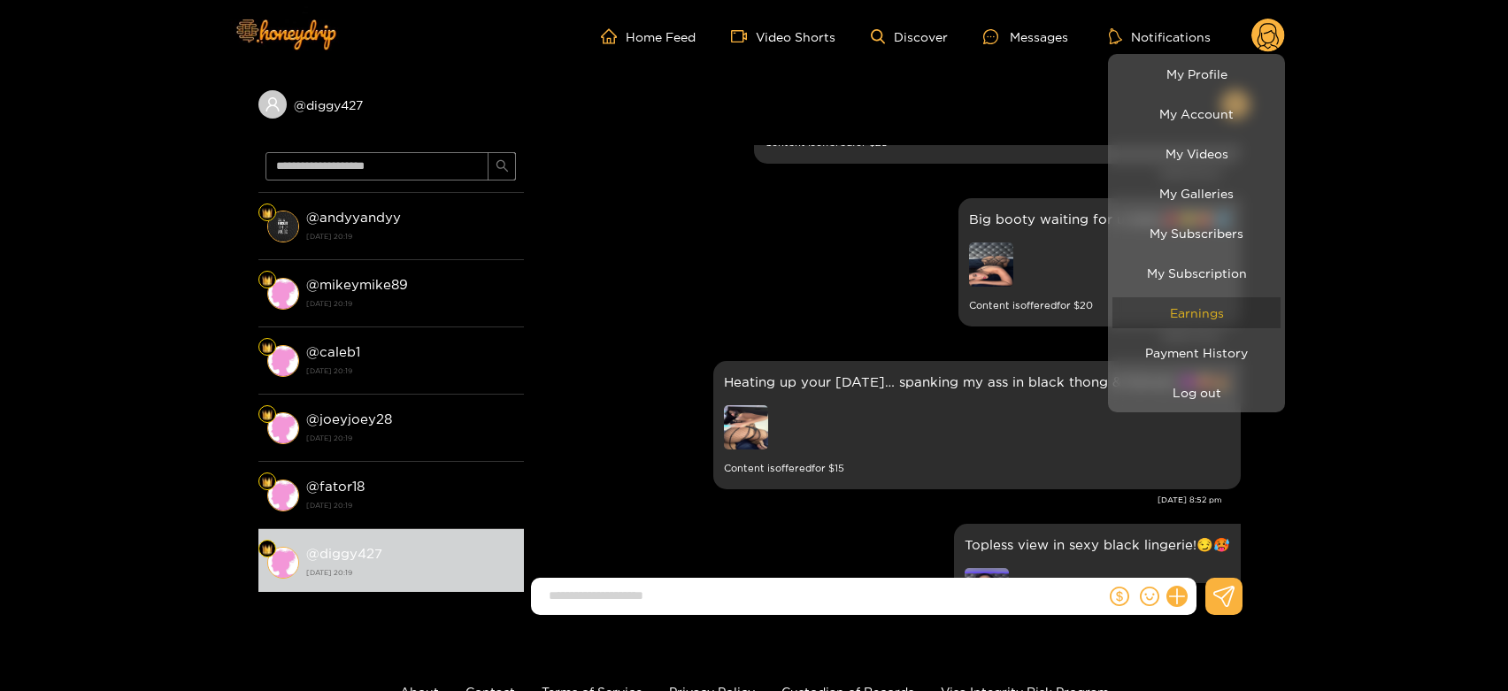
click at [1183, 305] on link "Earnings" at bounding box center [1196, 312] width 168 height 31
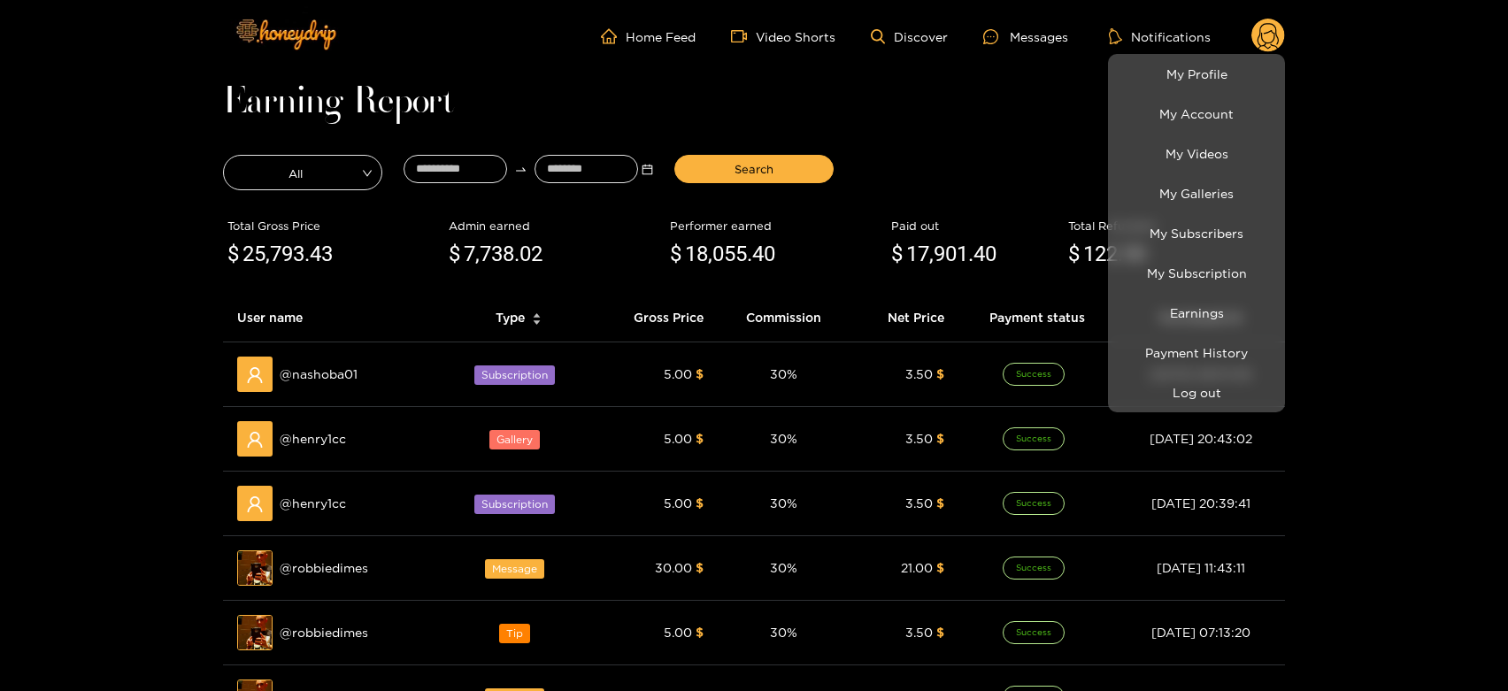
click at [326, 440] on div at bounding box center [754, 345] width 1508 height 691
click at [326, 440] on span "@ henry1cc" at bounding box center [313, 438] width 66 height 19
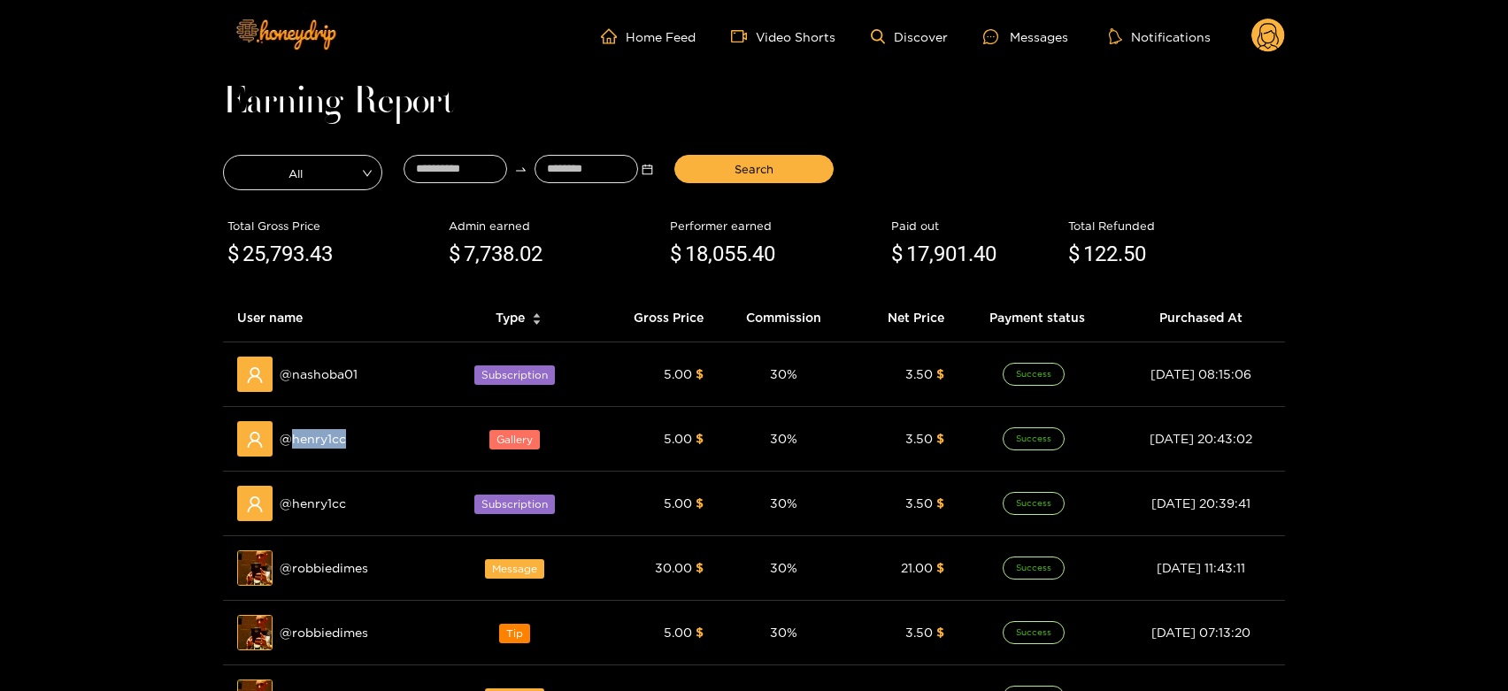
copy span "henry1cc"
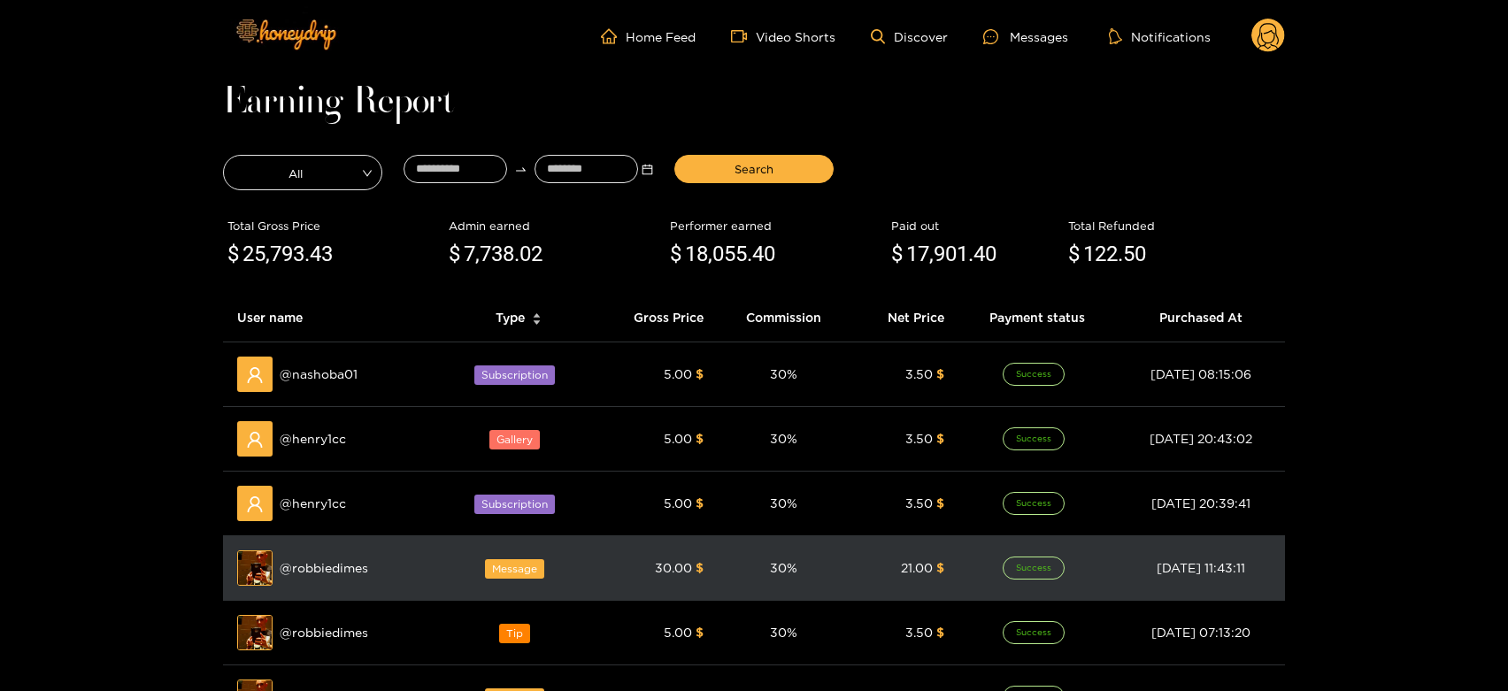
click at [317, 589] on td "Preview @ robbiedimes" at bounding box center [333, 568] width 221 height 65
copy span "robbiedimes"
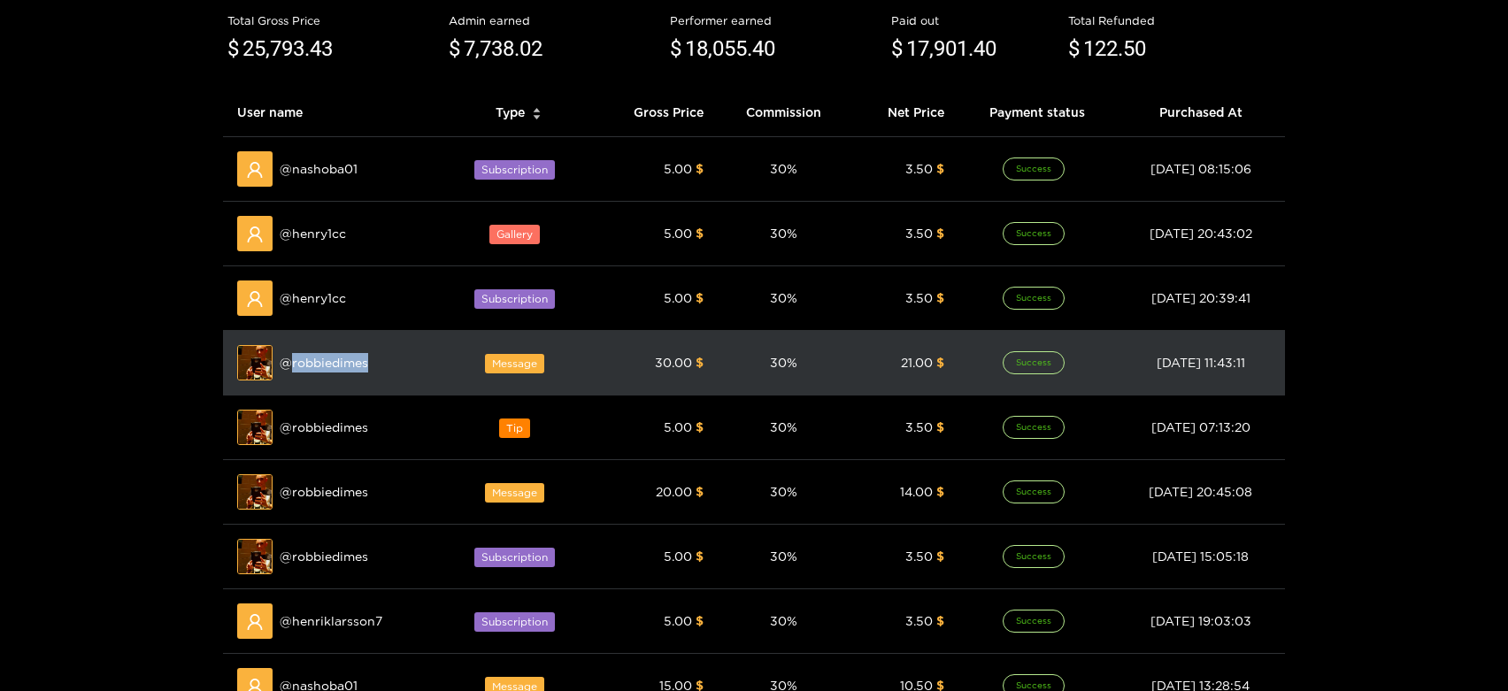
scroll to position [295, 0]
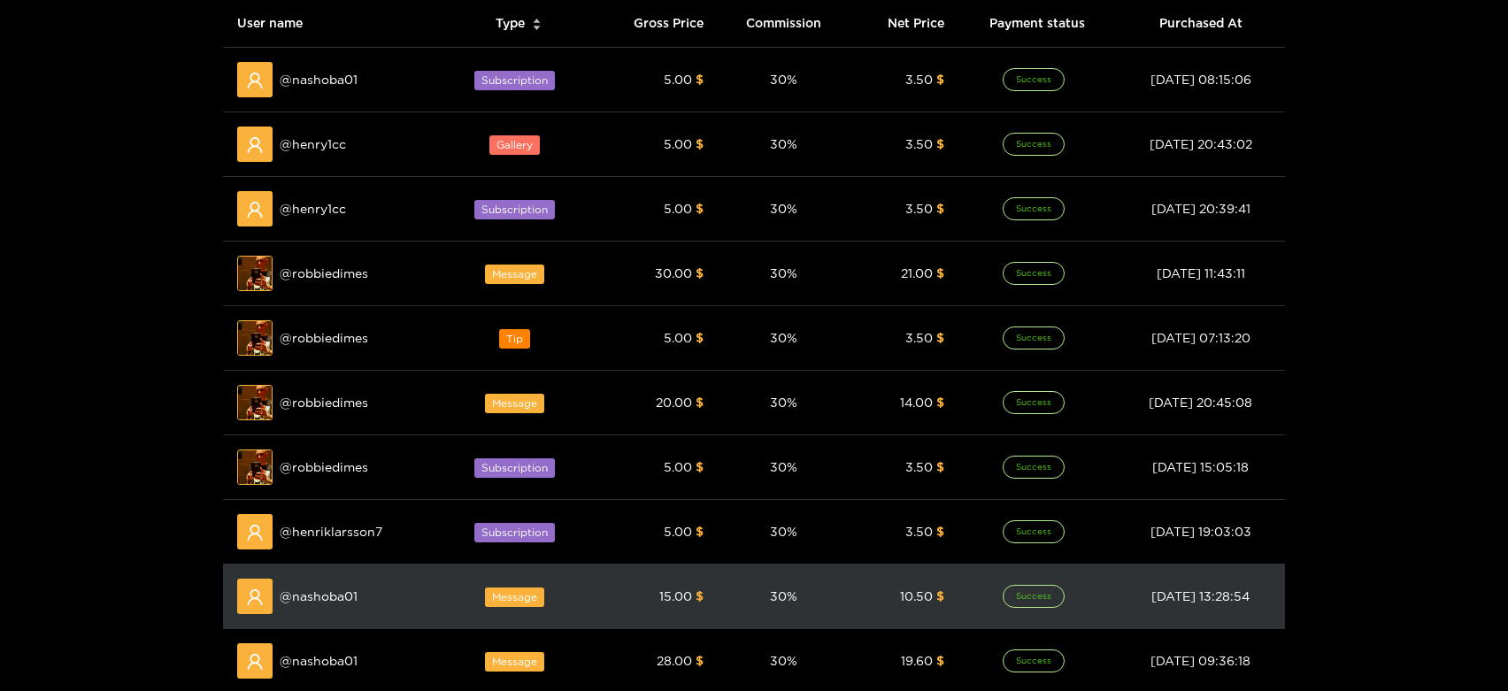
click at [324, 607] on div "@ nashoba01" at bounding box center [333, 596] width 193 height 35
copy span "nashoba01"
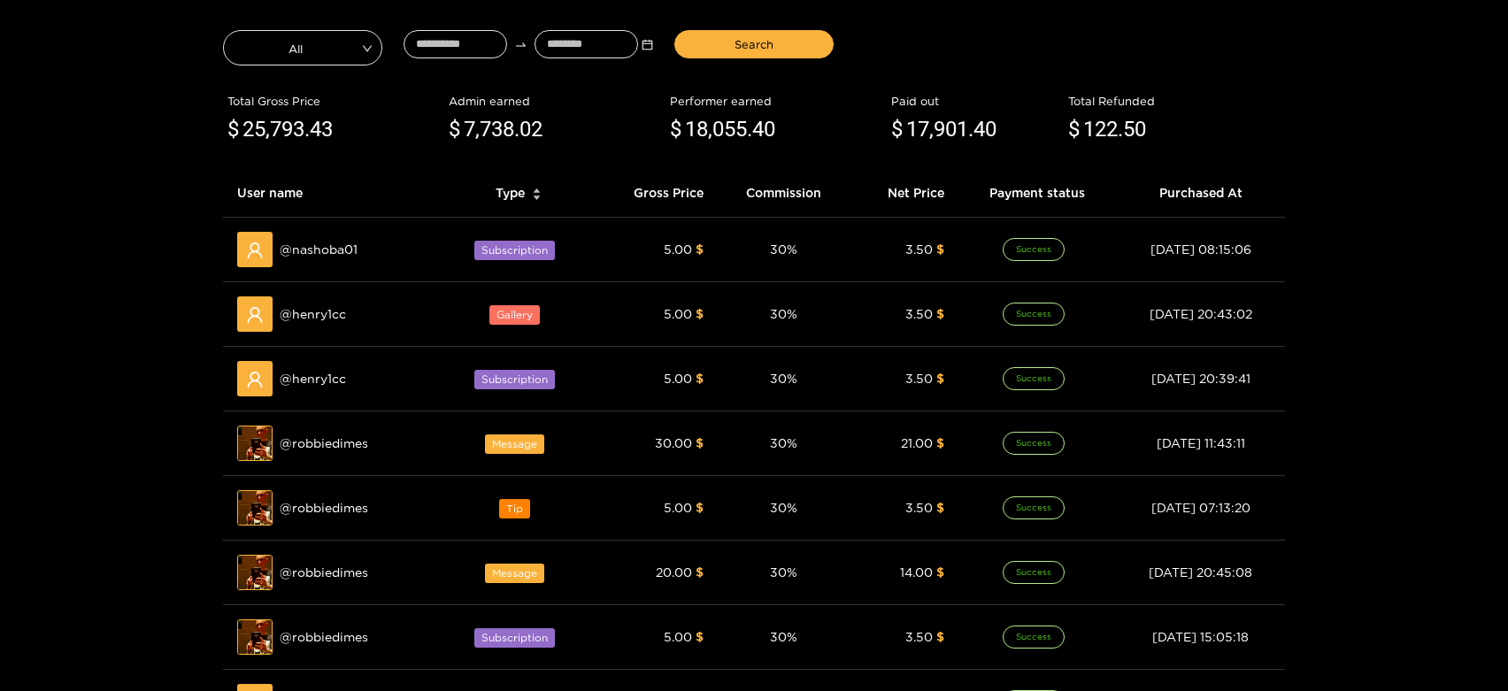
scroll to position [0, 0]
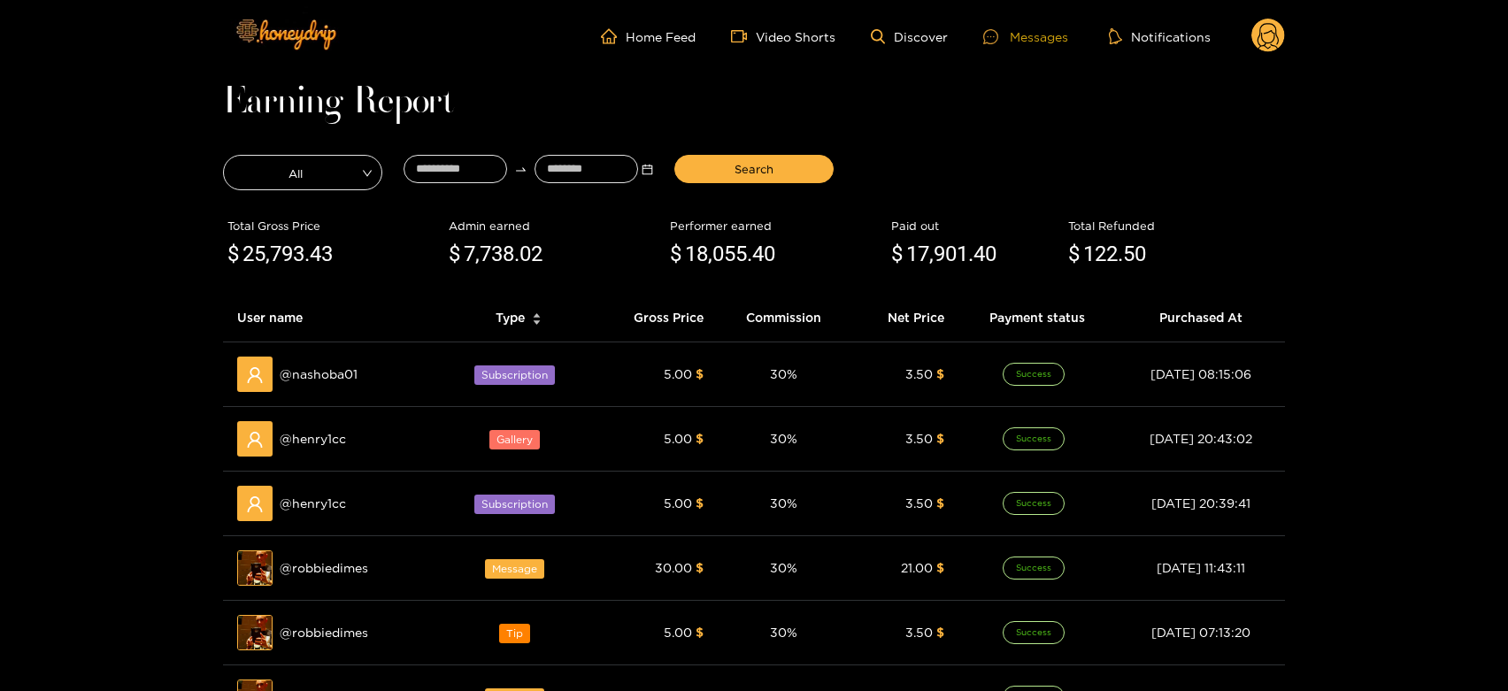
click at [994, 35] on icon at bounding box center [990, 36] width 15 height 15
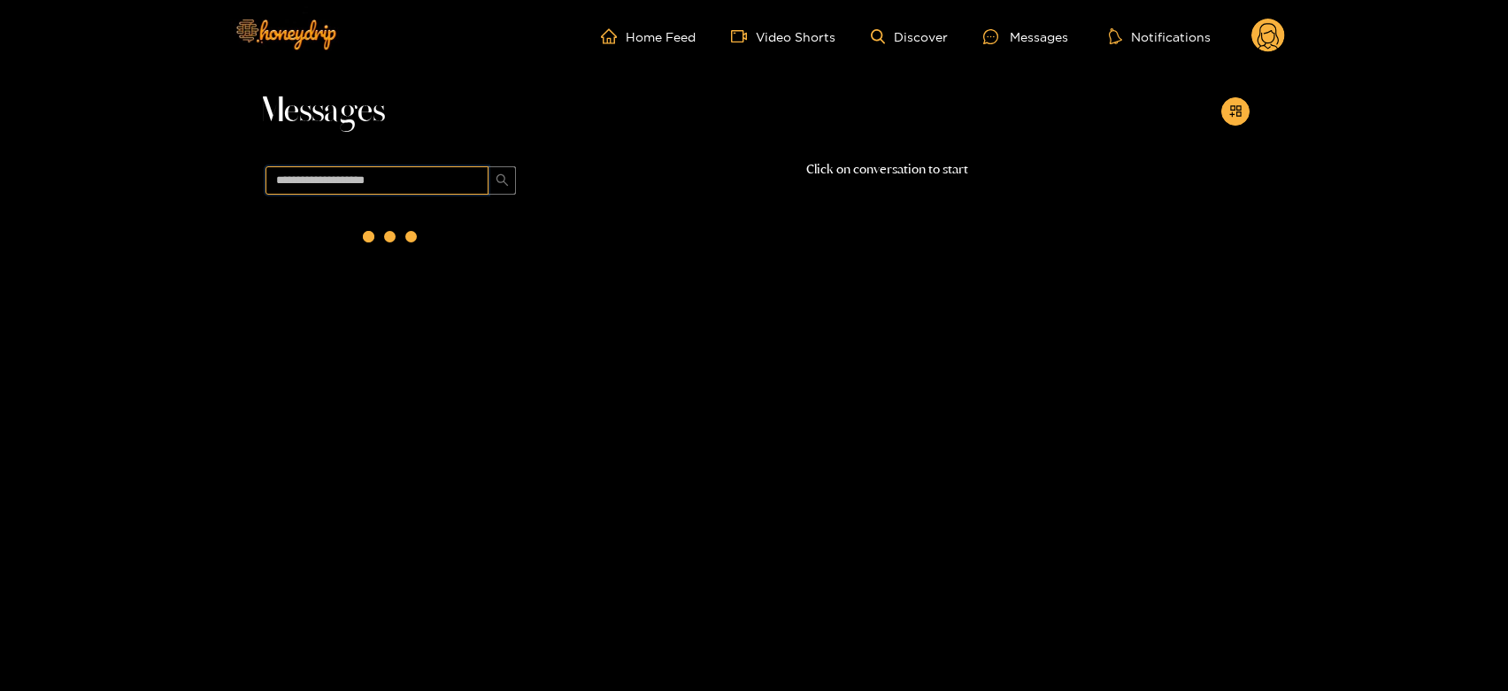
click at [426, 188] on input "text" at bounding box center [376, 180] width 223 height 28
paste input "*********"
click at [445, 229] on div "@ nashoba01 [DATE] 10:05" at bounding box center [410, 235] width 209 height 40
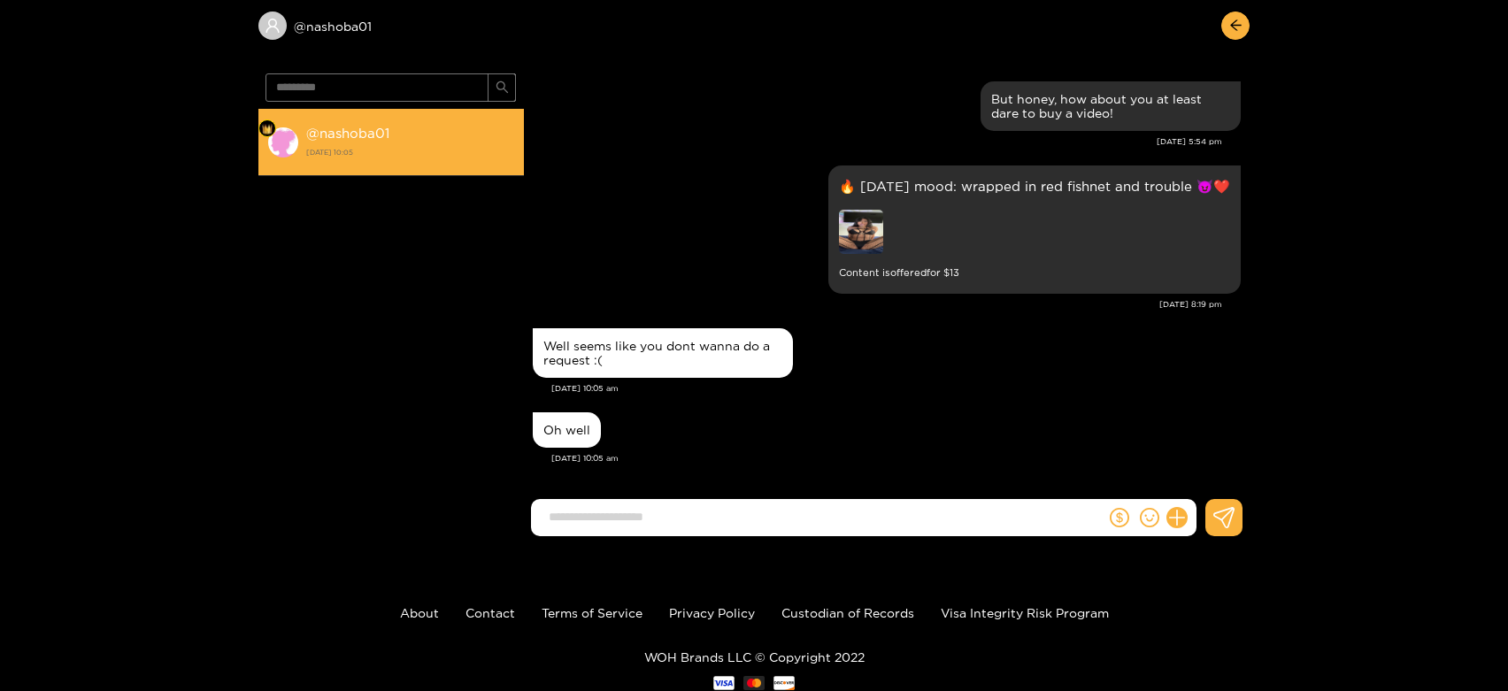
scroll to position [130, 0]
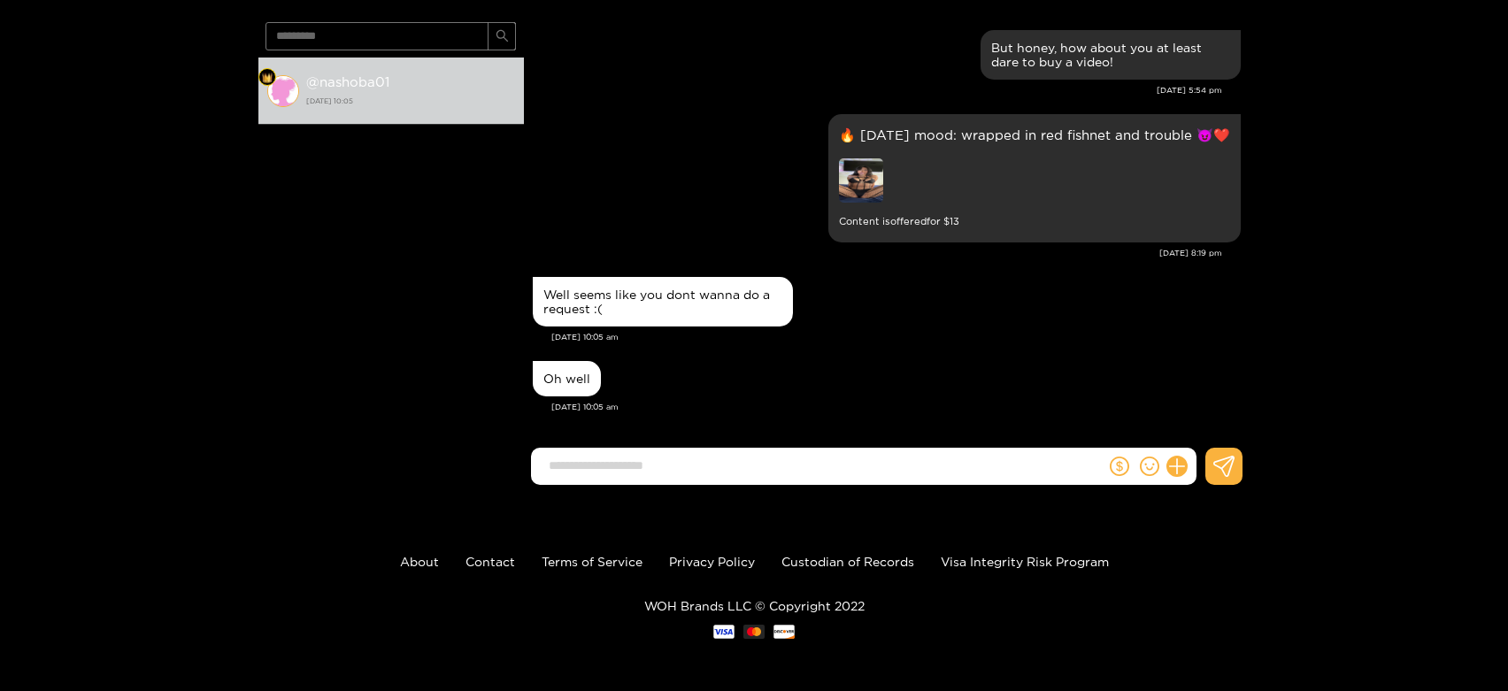
click at [320, 22] on span "*********" at bounding box center [390, 36] width 251 height 28
drag, startPoint x: 320, startPoint y: 20, endPoint x: 311, endPoint y: 42, distance: 23.8
click at [320, 24] on span "*********" at bounding box center [390, 36] width 251 height 28
click at [311, 42] on input "*********" at bounding box center [376, 36] width 223 height 28
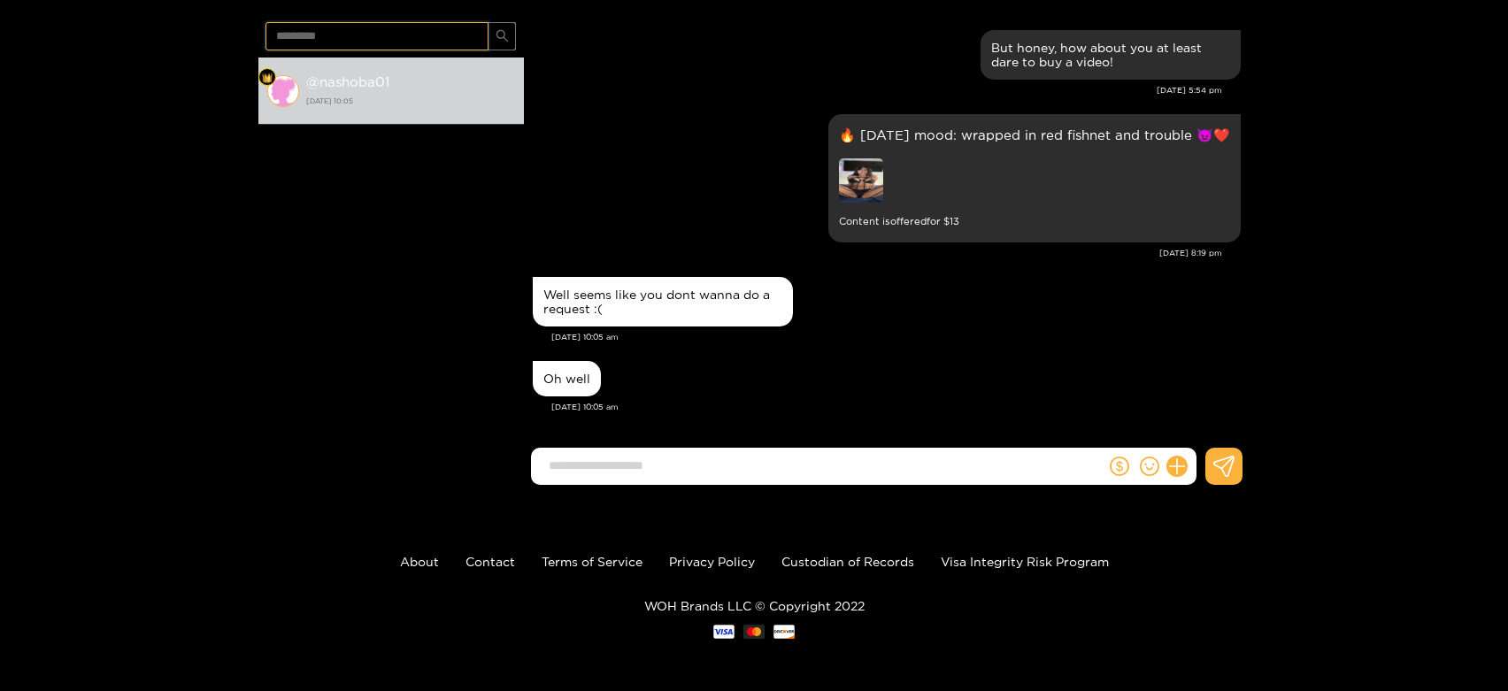
paste input "**"
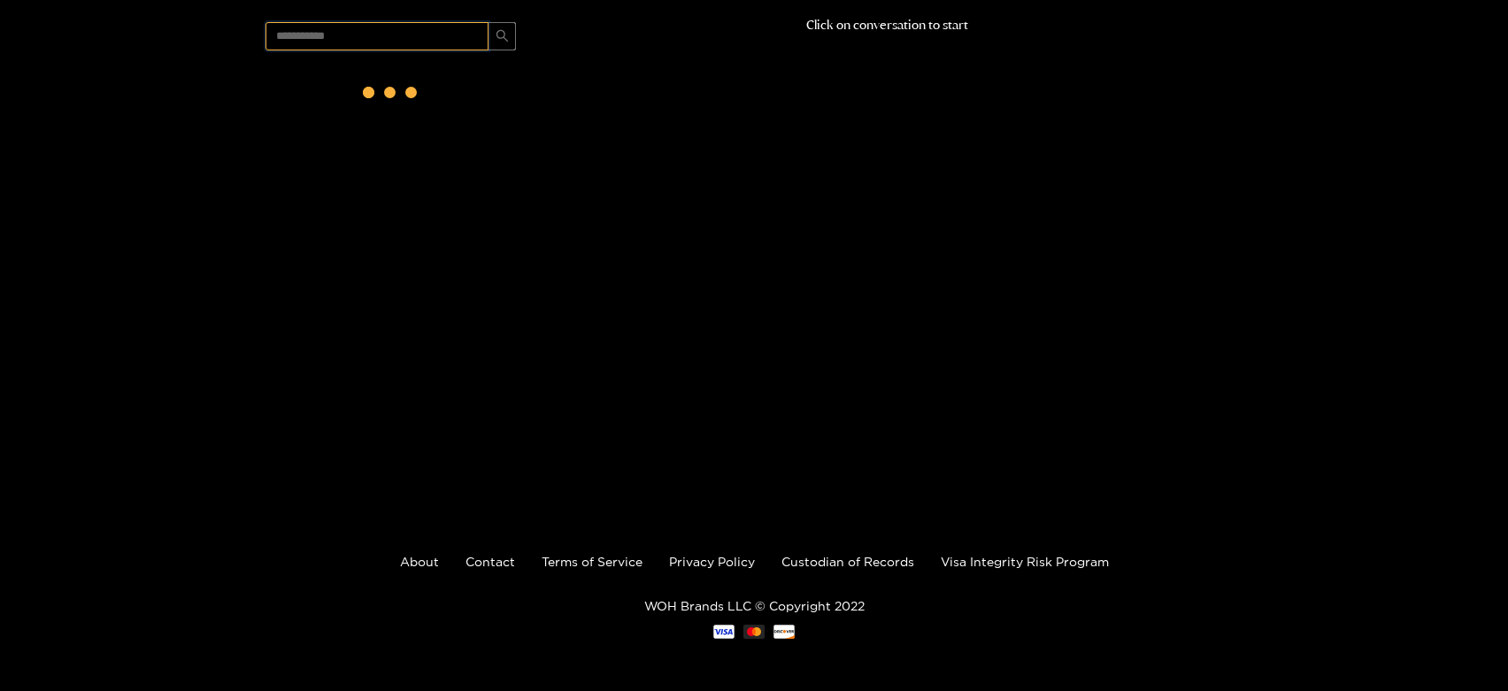
scroll to position [0, 0]
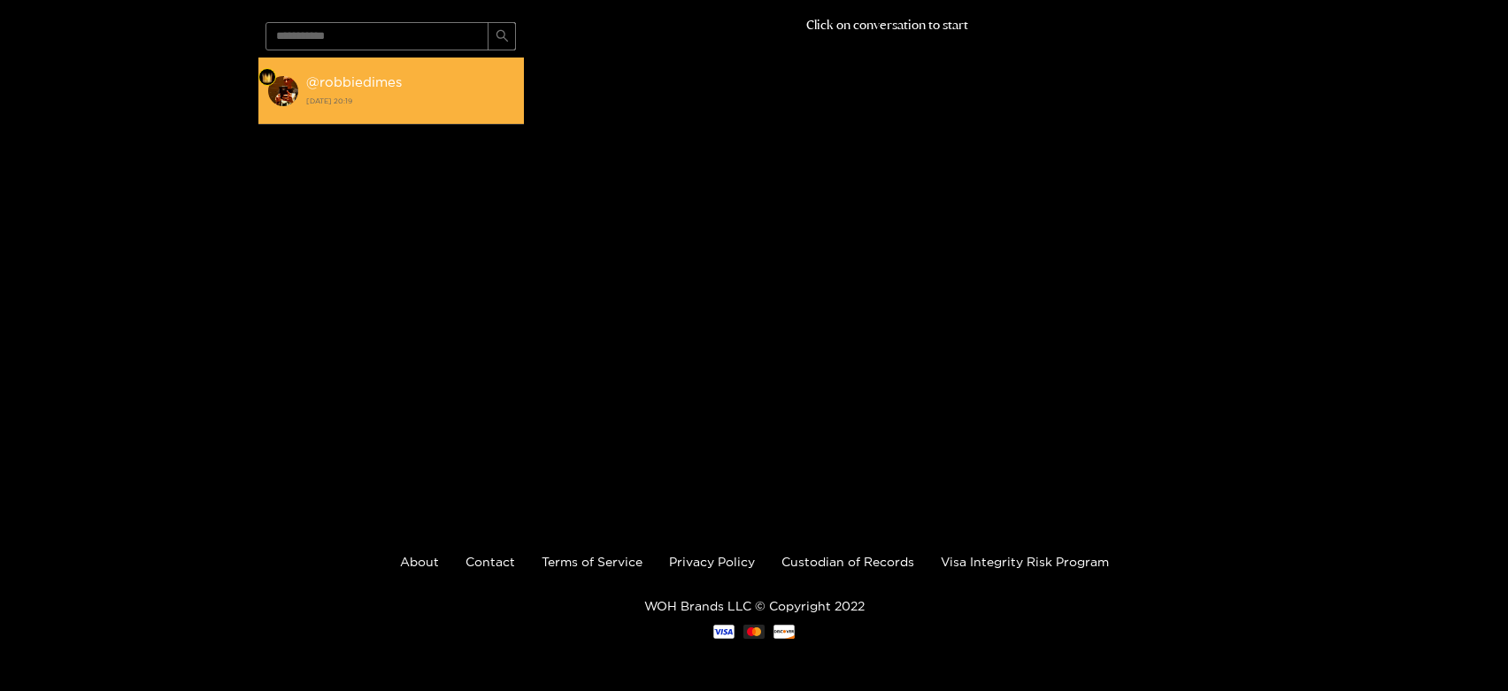
click at [405, 96] on strong "[DATE] 20:19" at bounding box center [410, 101] width 209 height 16
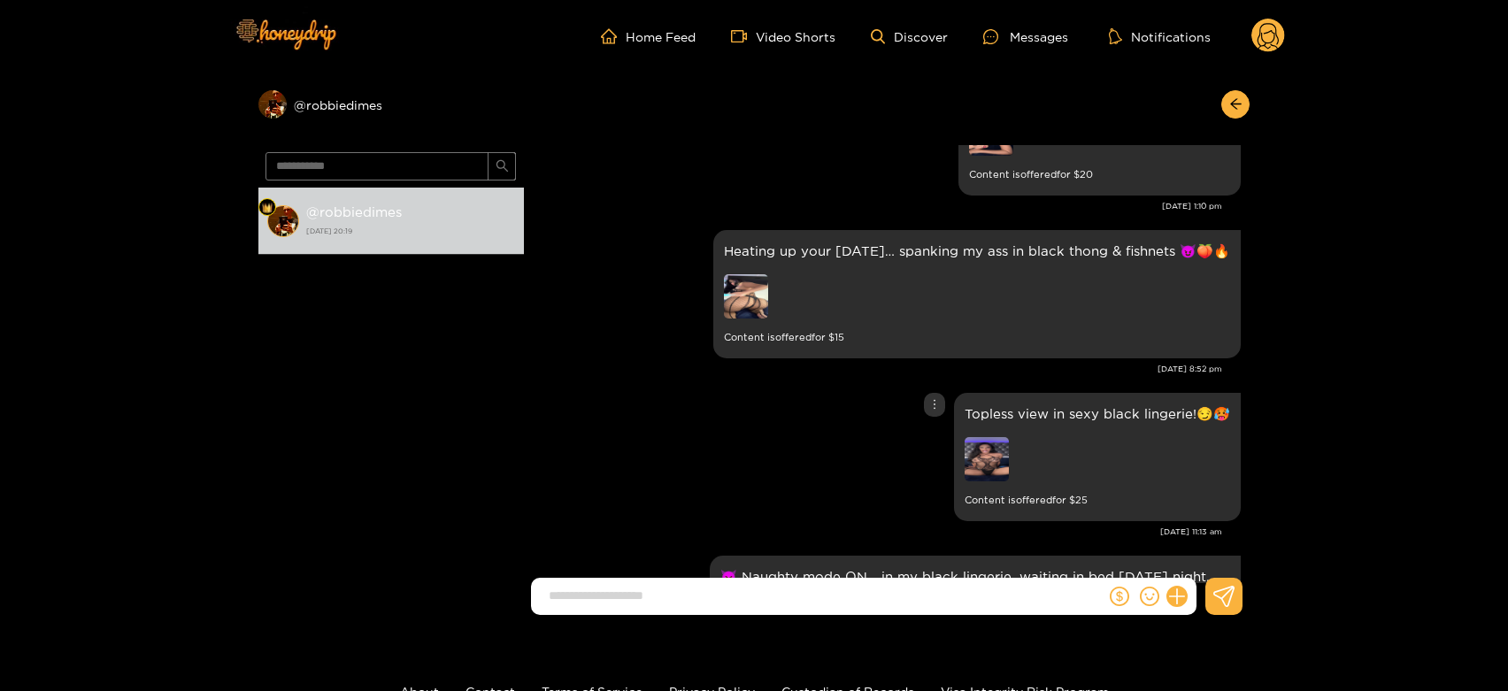
scroll to position [2904, 0]
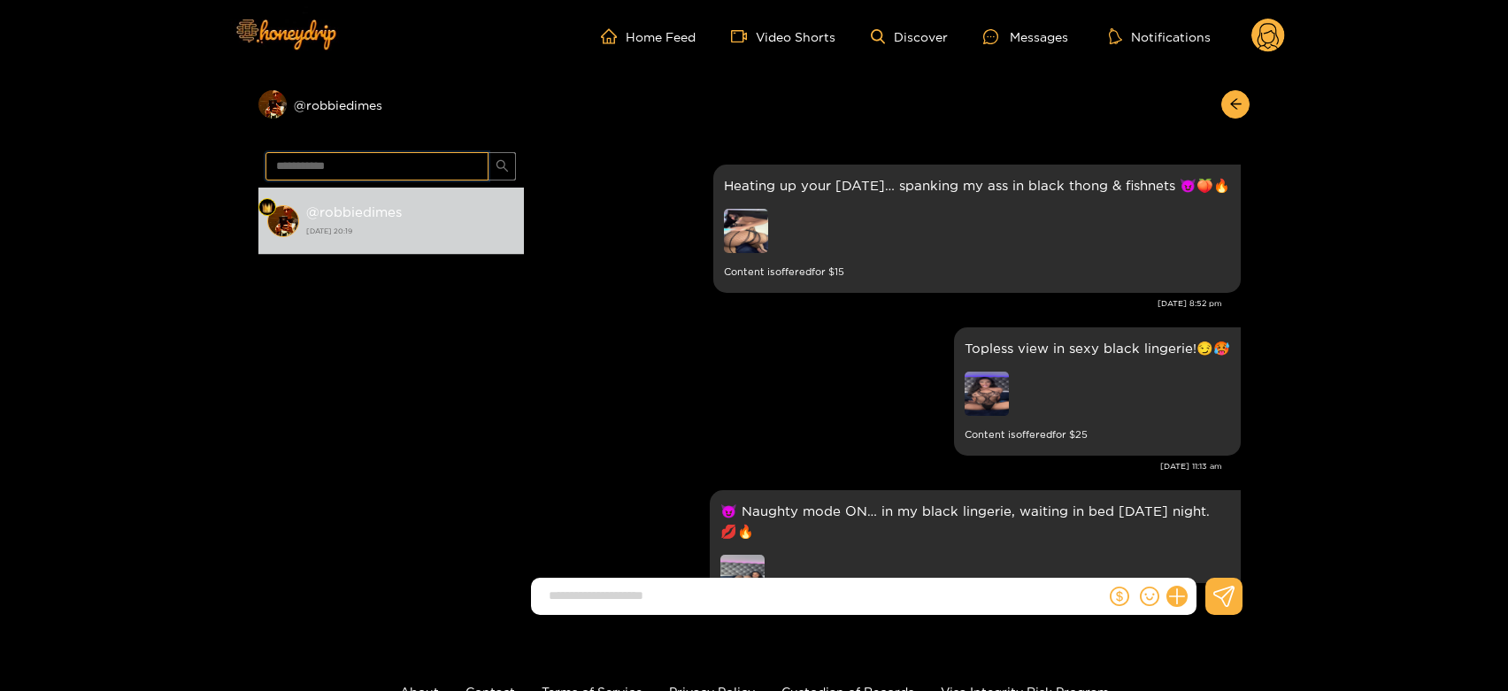
click at [309, 167] on input "**********" at bounding box center [376, 166] width 223 height 28
paste input "text"
type input "********"
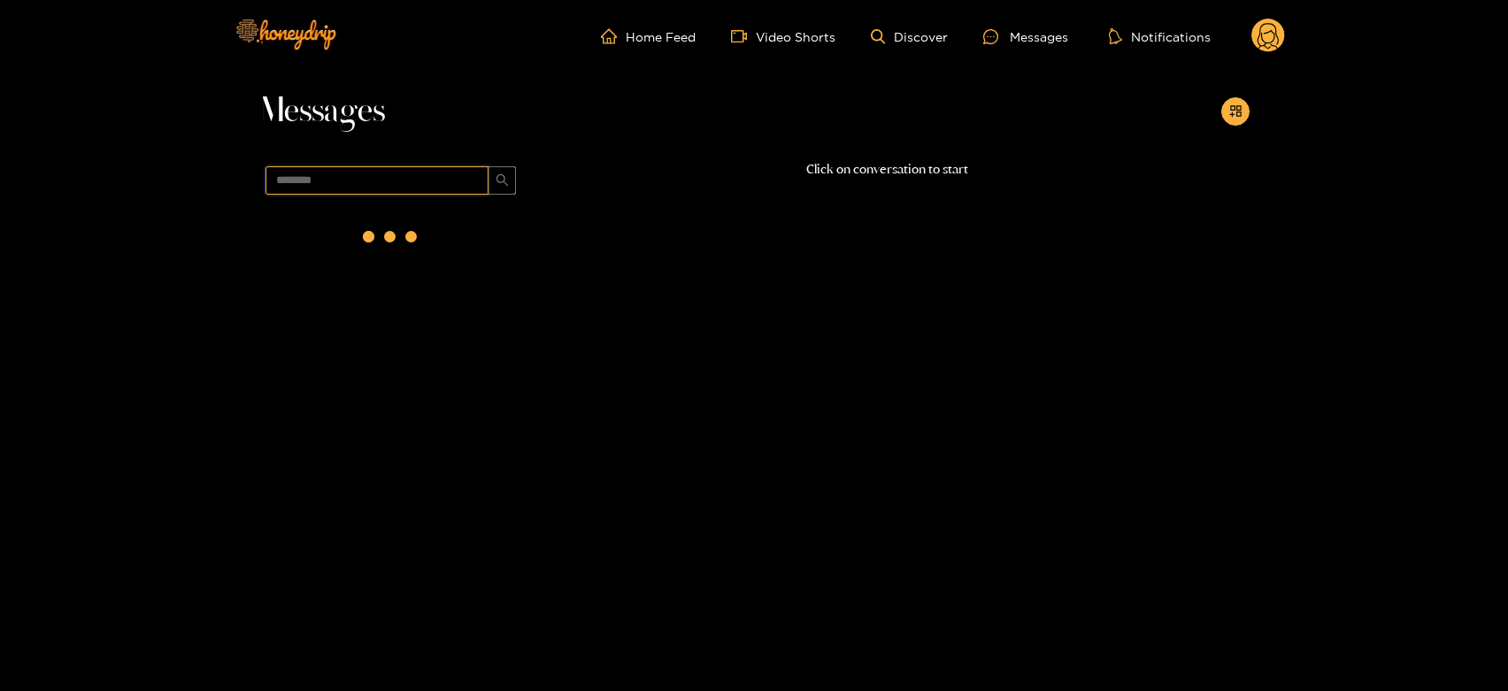
scroll to position [0, 0]
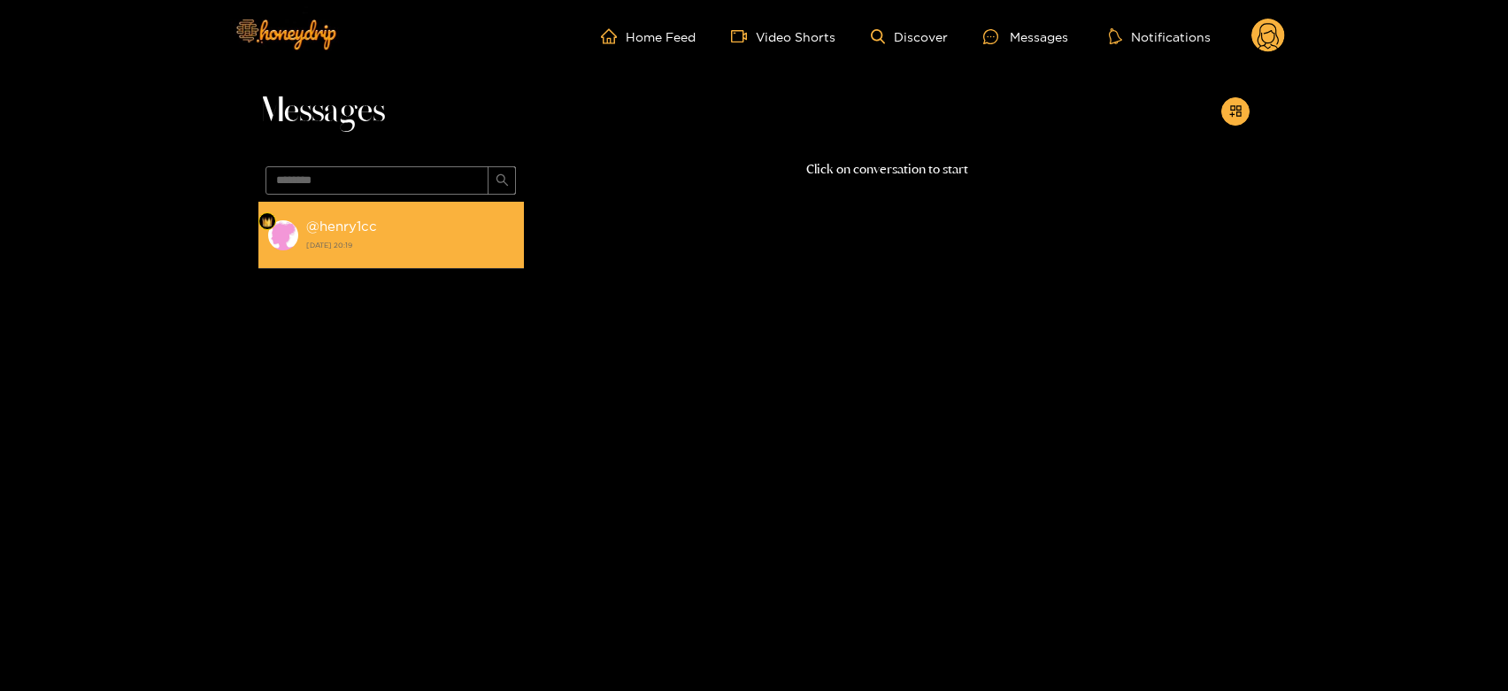
click at [412, 248] on strong "[DATE] 20:19" at bounding box center [410, 245] width 209 height 16
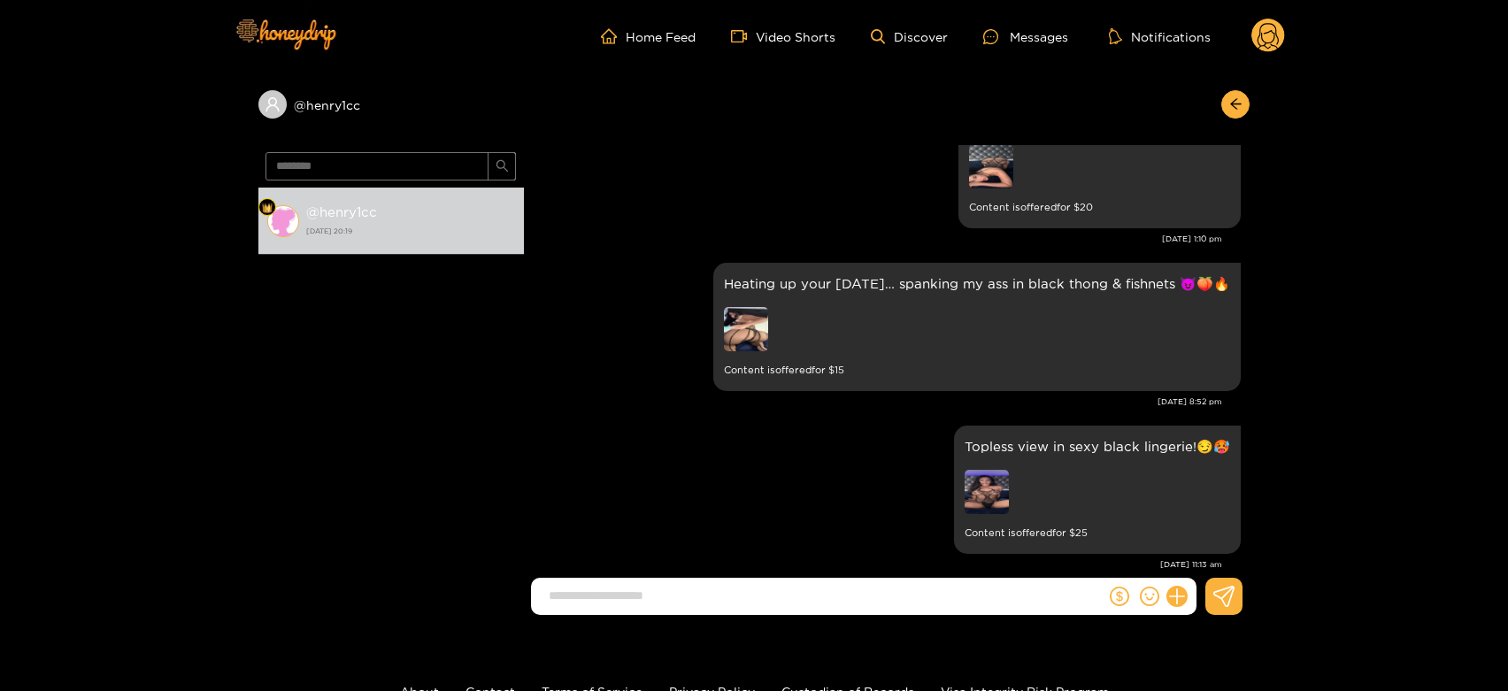
scroll to position [2270, 0]
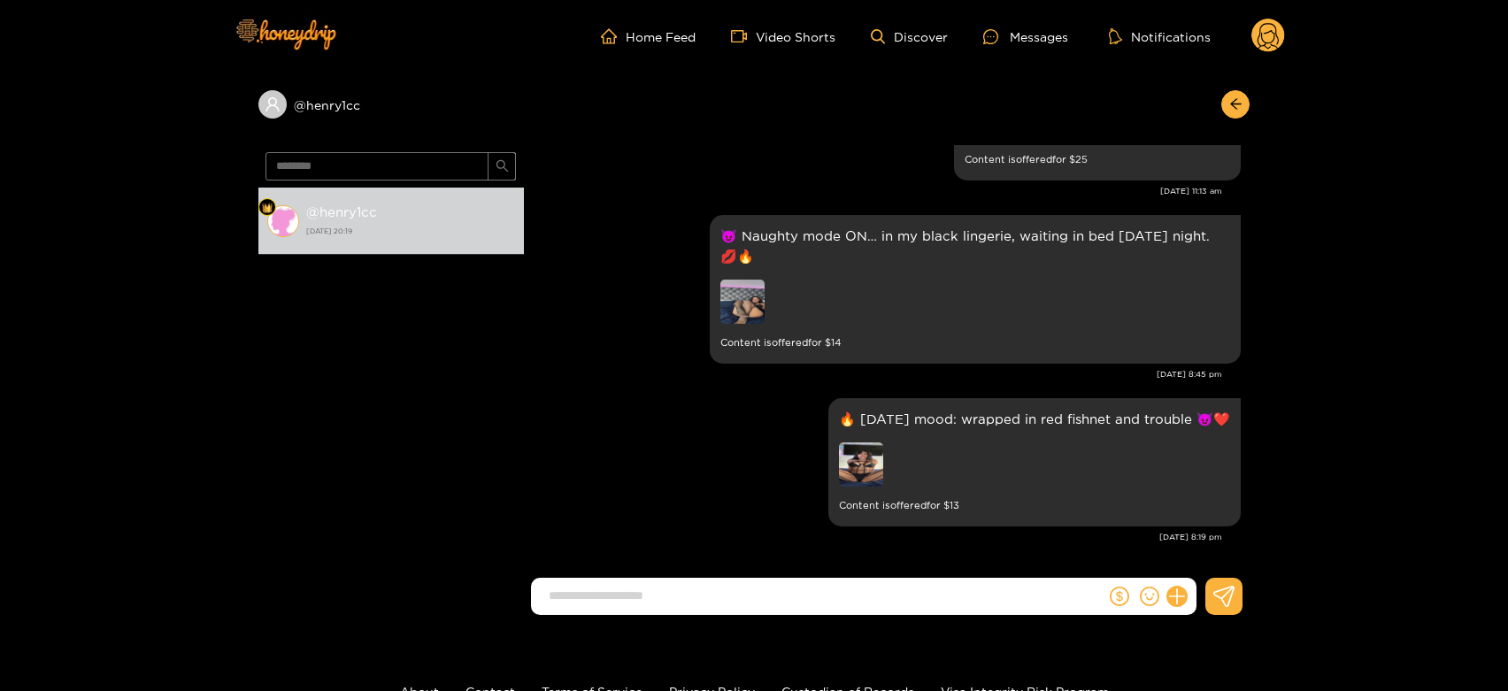
click at [1271, 23] on circle at bounding box center [1268, 36] width 34 height 34
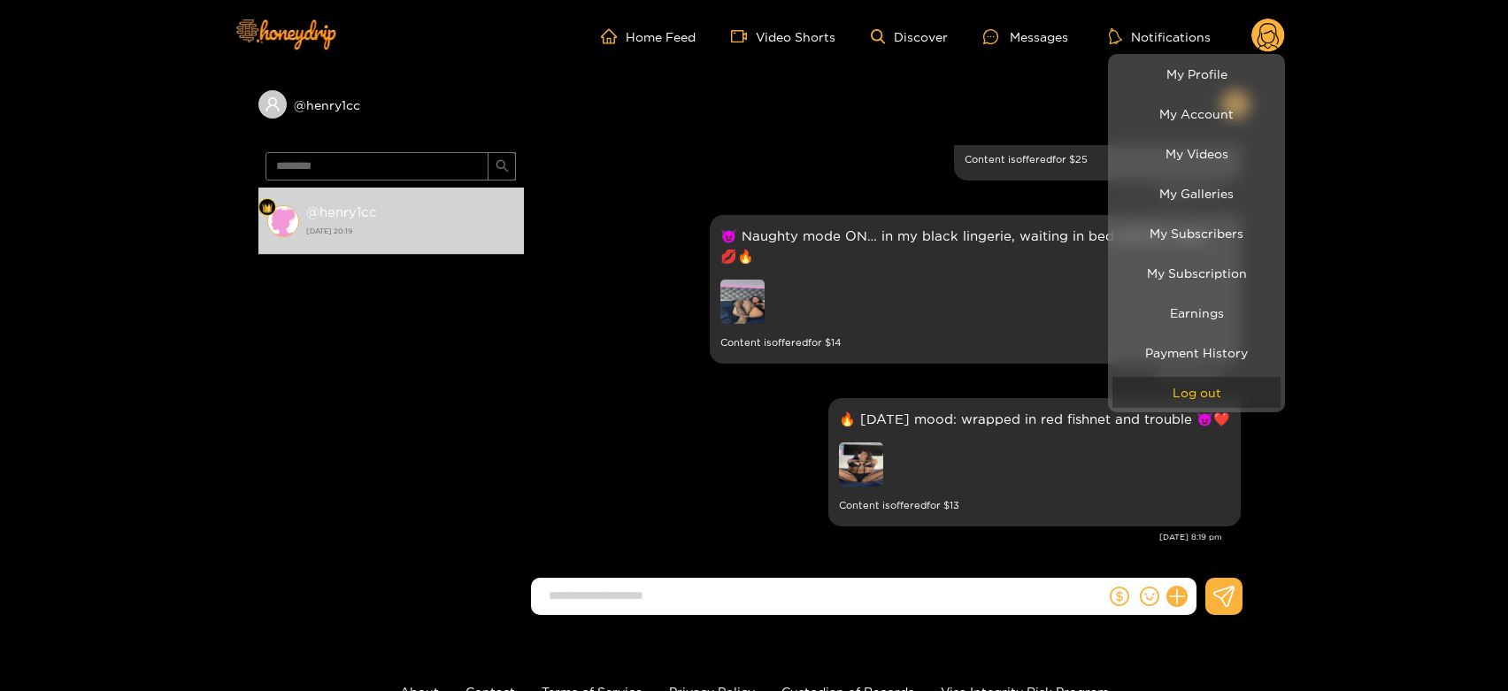
drag, startPoint x: 1194, startPoint y: 384, endPoint x: 799, endPoint y: 154, distance: 456.8
click at [1194, 384] on button "Log out" at bounding box center [1196, 392] width 168 height 31
